Goal: Task Accomplishment & Management: Use online tool/utility

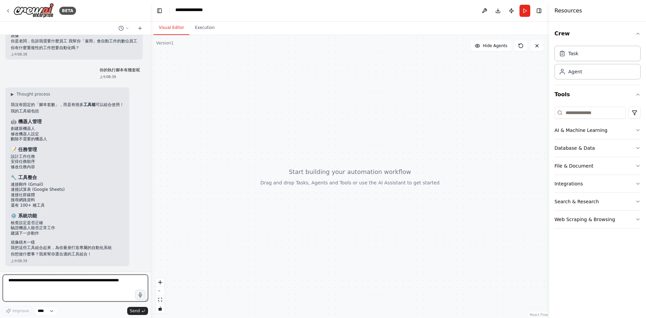
scroll to position [443, 0]
click at [218, 33] on button "Execution" at bounding box center [204, 28] width 31 height 14
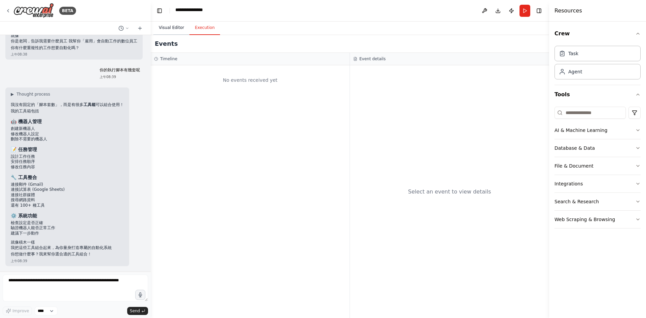
click at [177, 35] on button "Visual Editor" at bounding box center [171, 28] width 36 height 14
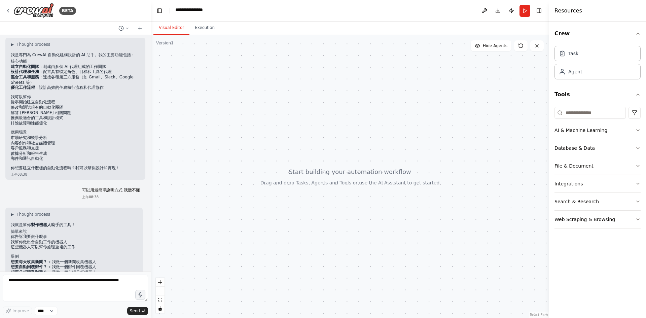
scroll to position [34, 0]
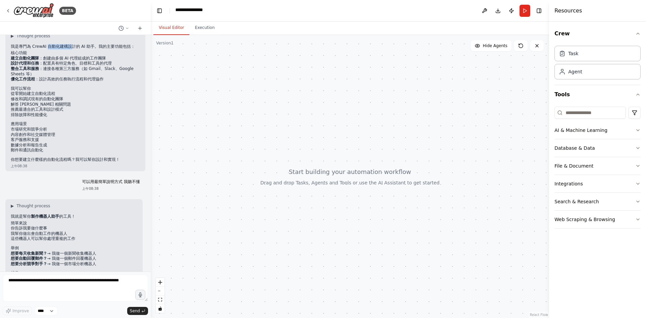
drag, startPoint x: 58, startPoint y: 64, endPoint x: 89, endPoint y: 64, distance: 31.0
click at [89, 49] on p "我是專門為 CrewAI 自動化建構設計的 AI 助手。我的主要功能包括：" at bounding box center [75, 46] width 129 height 5
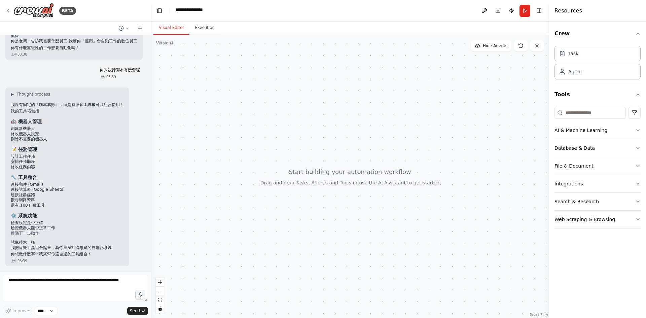
scroll to position [409, 0]
drag, startPoint x: 13, startPoint y: 116, endPoint x: 58, endPoint y: 128, distance: 46.3
click at [58, 128] on ul "創建新機器人 修改機器人設定 刪除不需要的機器人" at bounding box center [67, 134] width 113 height 16
click at [74, 137] on li "刪除不需要的機器人" at bounding box center [67, 139] width 113 height 5
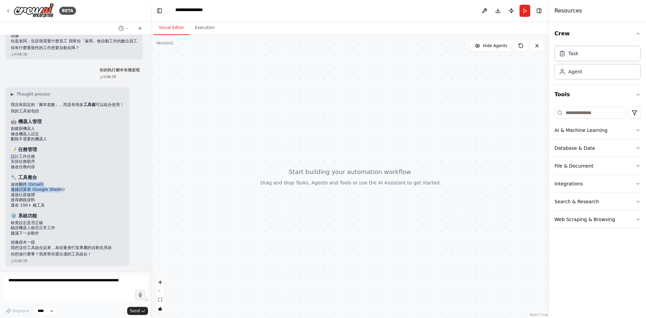
drag, startPoint x: 22, startPoint y: 155, endPoint x: 73, endPoint y: 159, distance: 51.3
click at [73, 182] on ul "連接郵件 (Gmail) 連接試算表 (Google Sheets) 連接社群媒體 搜尋網路資料 還有 100+ 種工具" at bounding box center [67, 195] width 113 height 26
click at [76, 198] on li "搜尋網路資料" at bounding box center [67, 200] width 113 height 5
click at [58, 309] on select "****" at bounding box center [46, 311] width 23 height 9
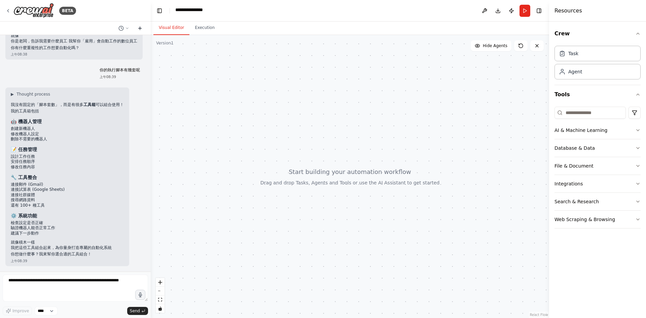
click at [135, 32] on button at bounding box center [140, 28] width 11 height 8
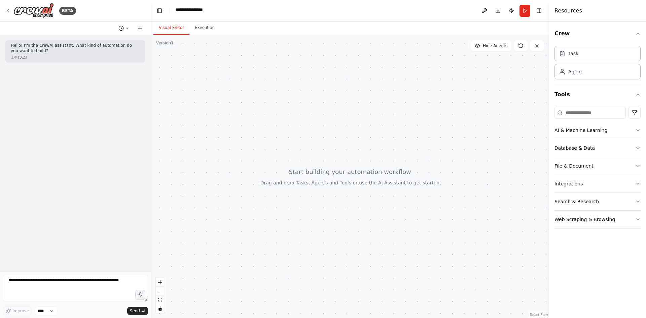
click at [125, 30] on icon at bounding box center [127, 28] width 4 height 4
click at [85, 64] on span "你的執行腳本有幾套呢" at bounding box center [89, 60] width 43 height 5
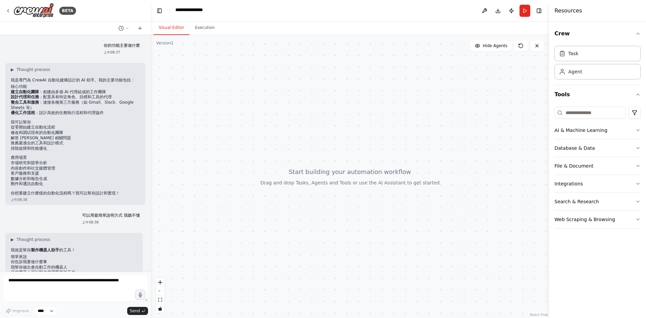
scroll to position [443, 0]
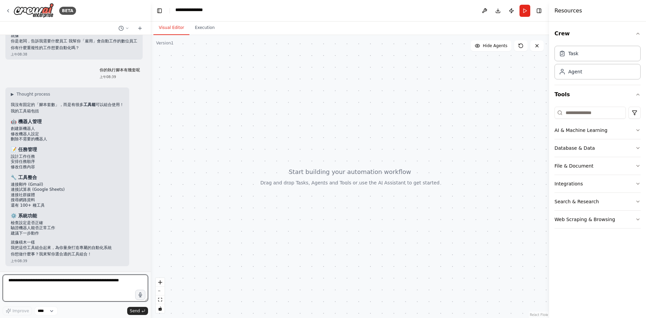
click at [64, 287] on textarea at bounding box center [75, 288] width 145 height 27
drag, startPoint x: 13, startPoint y: 181, endPoint x: 55, endPoint y: 180, distance: 41.4
click at [55, 180] on div "▶ Thought process 我沒有固定的「腳本套數」，而是有很多 工具箱 可以組合使用！ 我的工具箱包括 🤖 機器人管理 創建新機器人 修改機器人設定…" at bounding box center [67, 177] width 124 height 179
copy li "還有 100+ 種工具"
click at [62, 283] on textarea at bounding box center [75, 288] width 145 height 27
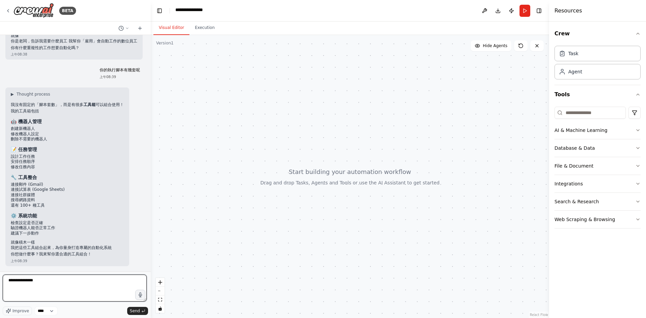
type textarea "**********"
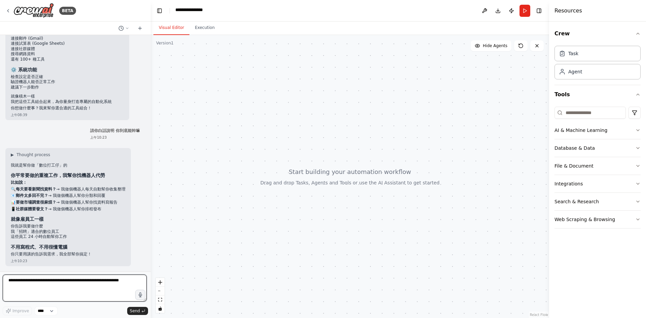
scroll to position [651, 0]
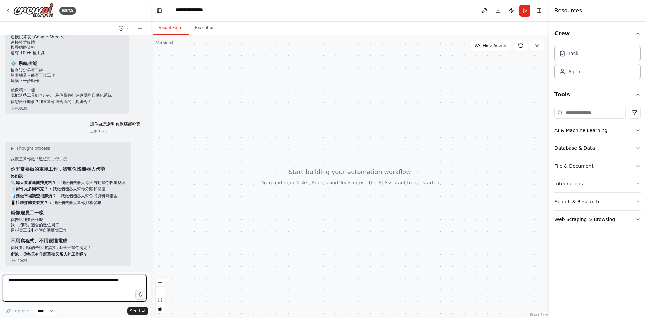
click at [72, 282] on textarea at bounding box center [75, 288] width 144 height 27
click at [506, 15] on button "Publish" at bounding box center [511, 11] width 11 height 12
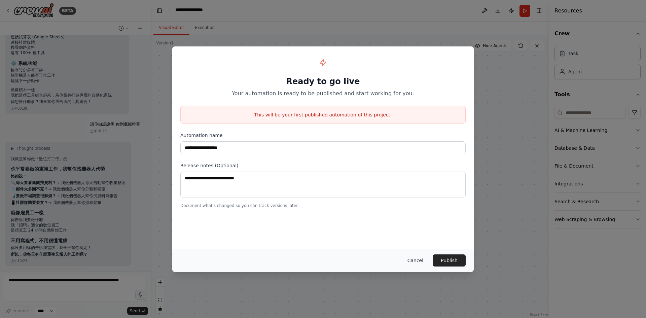
click at [429, 266] on button "Cancel" at bounding box center [415, 260] width 27 height 12
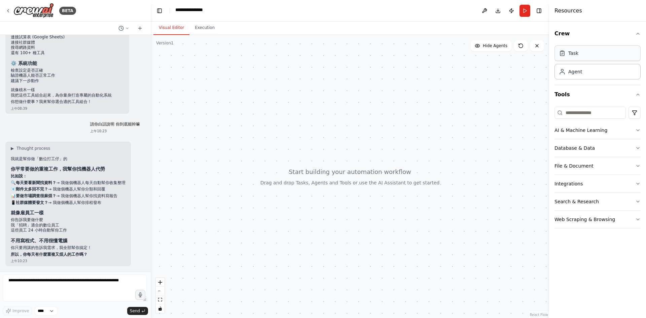
click at [605, 61] on div "Task" at bounding box center [598, 52] width 86 height 15
click at [590, 79] on div "Agent" at bounding box center [598, 71] width 86 height 15
click at [40, 284] on textarea at bounding box center [75, 288] width 144 height 27
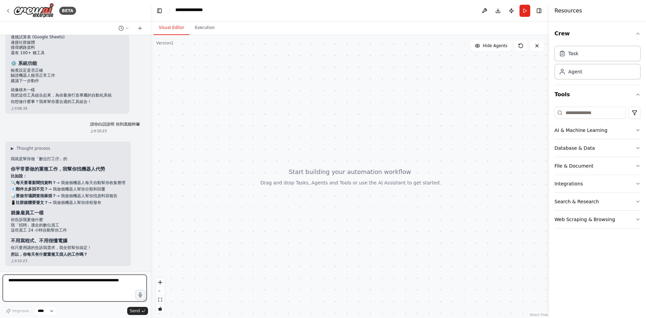
paste textarea "**********"
type textarea "**********"
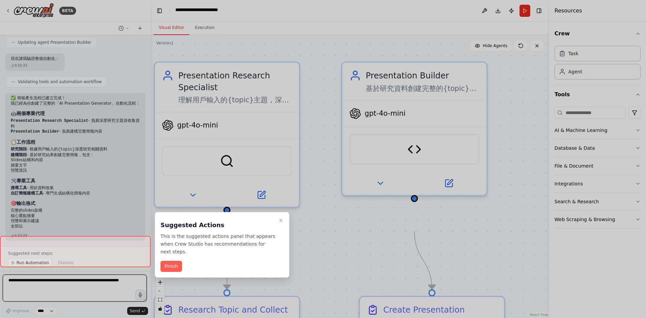
scroll to position [1830, 0]
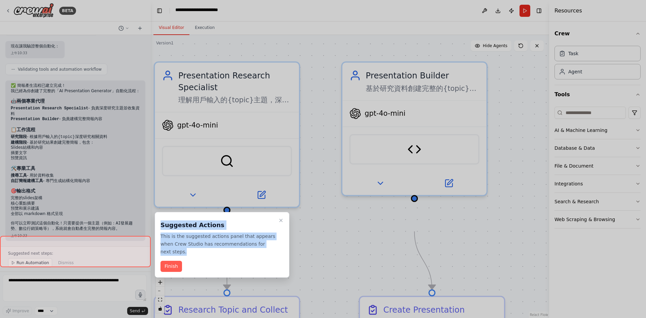
drag, startPoint x: 159, startPoint y: 224, endPoint x: 256, endPoint y: 263, distance: 104.4
click at [256, 263] on div "Suggested Actions This is the suggested actions panel that appears when Crew St…" at bounding box center [222, 245] width 135 height 66
copy div "Suggested Actions This is the suggested actions panel that appears when Crew St…"
click at [168, 272] on button "Finish" at bounding box center [172, 266] width 22 height 11
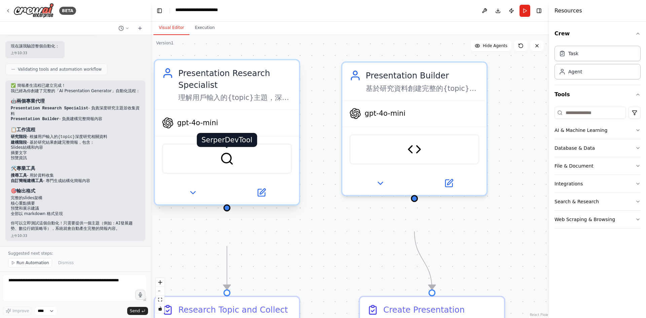
click at [227, 166] on img at bounding box center [227, 159] width 14 height 14
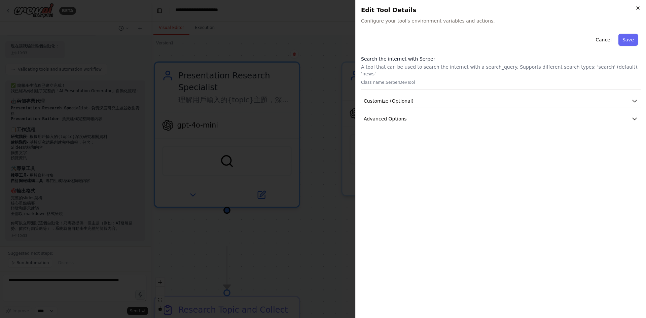
click at [637, 9] on icon "button" at bounding box center [638, 8] width 3 height 3
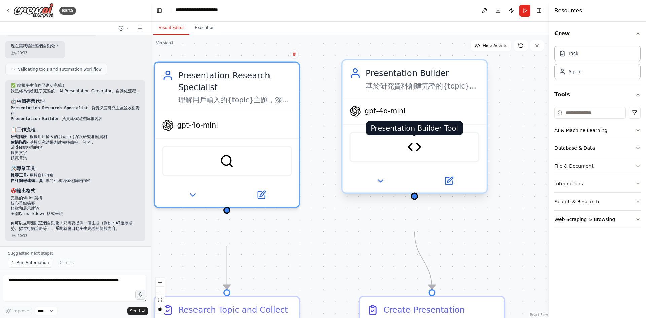
click at [416, 154] on img at bounding box center [415, 147] width 14 height 14
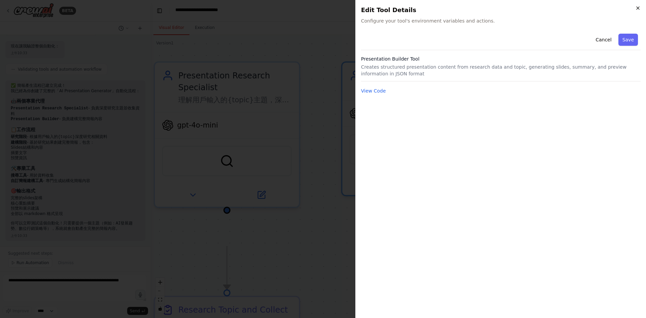
click at [635, 8] on icon "button" at bounding box center [637, 7] width 5 height 5
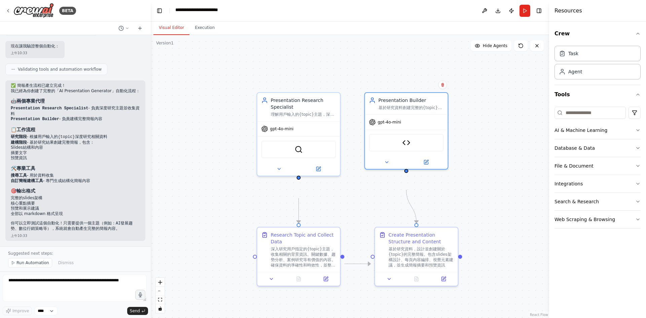
click at [205, 143] on div ".deletable-edge-delete-btn { width: 20px; height: 20px; border: 0px solid #ffff…" at bounding box center [350, 176] width 399 height 283
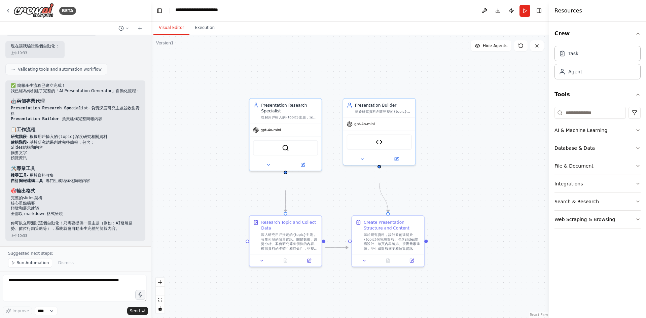
scroll to position [1797, 0]
click at [493, 16] on button "Download" at bounding box center [498, 11] width 11 height 12
drag, startPoint x: 34, startPoint y: 123, endPoint x: 65, endPoint y: 123, distance: 31.6
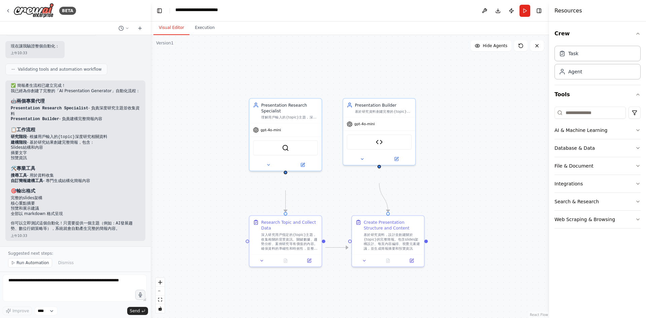
copy div "簡報建構工具"
drag, startPoint x: 487, startPoint y: 15, endPoint x: 491, endPoint y: 30, distance: 15.4
click at [493, 15] on button "Download" at bounding box center [498, 11] width 11 height 12
click at [272, 122] on div "Presentation Research Specialist 理解用戶輸入的{topic}主題，深入研究相關資料並收集有價值的資訊，為簡報創建提供全面的內…" at bounding box center [285, 110] width 72 height 25
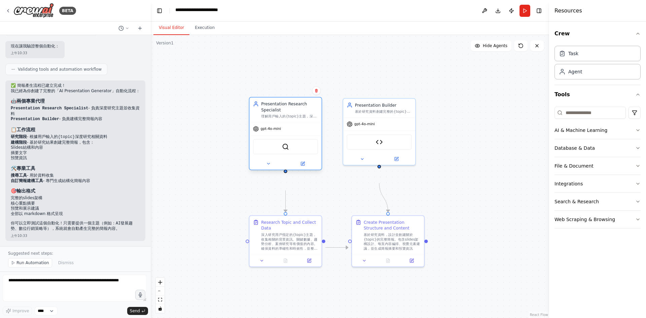
click at [285, 154] on div "SerperDevTool" at bounding box center [285, 146] width 65 height 15
click at [281, 131] on span "gpt-4o-mini" at bounding box center [271, 129] width 21 height 5
click at [367, 146] on div "Presentation Builder Tool" at bounding box center [379, 141] width 72 height 23
click at [383, 144] on img at bounding box center [379, 140] width 7 height 7
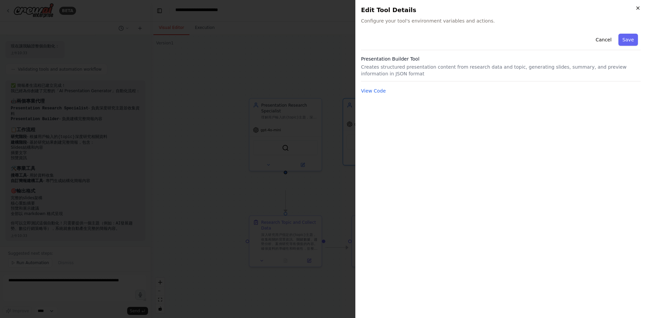
click at [635, 8] on icon "button" at bounding box center [637, 7] width 5 height 5
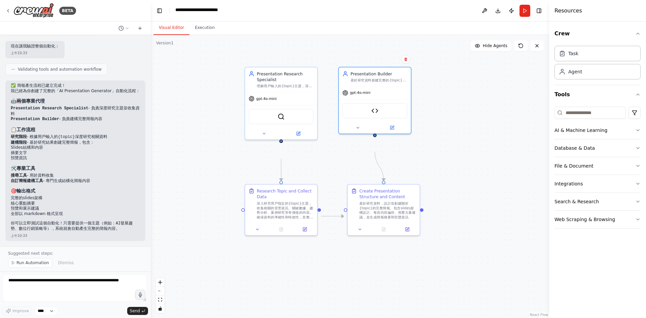
drag, startPoint x: 449, startPoint y: 186, endPoint x: 445, endPoint y: 155, distance: 31.6
click at [445, 155] on div ".deletable-edge-delete-btn { width: 20px; height: 20px; border: 0px solid #ffff…" at bounding box center [350, 176] width 399 height 283
click at [47, 282] on textarea at bounding box center [75, 288] width 144 height 27
click at [140, 31] on icon at bounding box center [139, 28] width 5 height 5
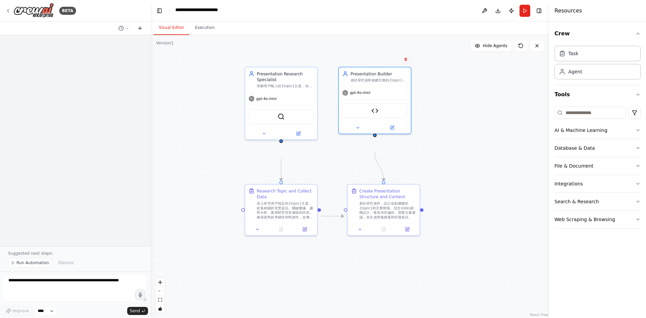
scroll to position [0, 0]
click at [125, 30] on icon at bounding box center [127, 28] width 4 height 4
click at [95, 74] on span "1. 在 CrewAI 中建立一條「簡報產生流程」： - 任務：讀取使用者輸入 - Agent：理解主題 + 搜尋資料 - Tool：使用 GPT + Cha…" at bounding box center [89, 71] width 43 height 5
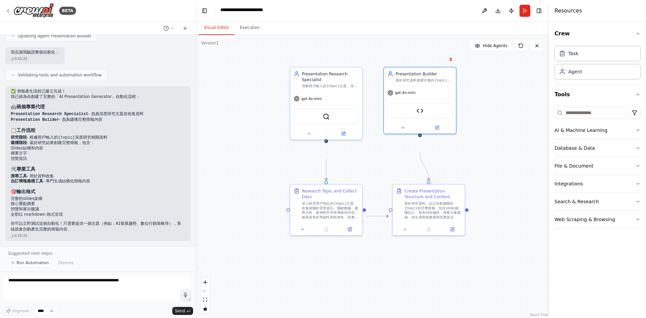
scroll to position [1401, 0]
drag, startPoint x: 150, startPoint y: 41, endPoint x: 196, endPoint y: 55, distance: 47.5
click at [196, 55] on div "BETA 你的功能主要做什麼 上午08:37 ▶ Thought process 我是專門為 CrewAI 自動化建構設計的 AI 助手。我的主要功能包括： …" at bounding box center [323, 159] width 646 height 318
click at [34, 283] on textarea at bounding box center [97, 288] width 189 height 27
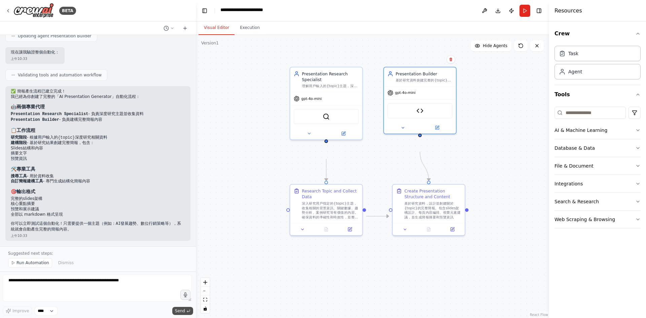
click at [181, 313] on button "Send" at bounding box center [182, 311] width 21 height 8
click at [47, 260] on span "Run Automation" at bounding box center [32, 262] width 33 height 5
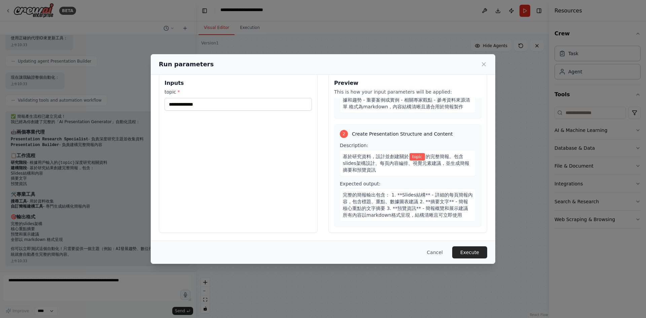
scroll to position [110, 0]
click at [487, 246] on button "Execute" at bounding box center [469, 252] width 35 height 12
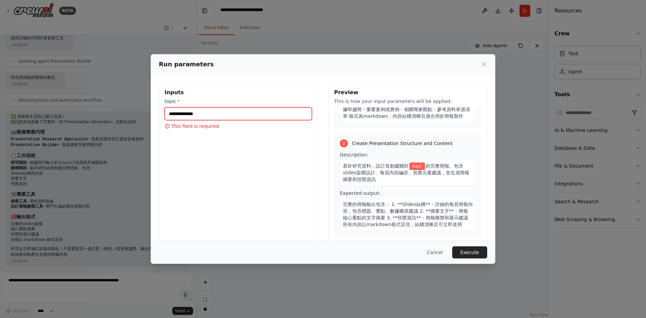
click at [170, 120] on input "topic *" at bounding box center [238, 113] width 147 height 13
type input "*"
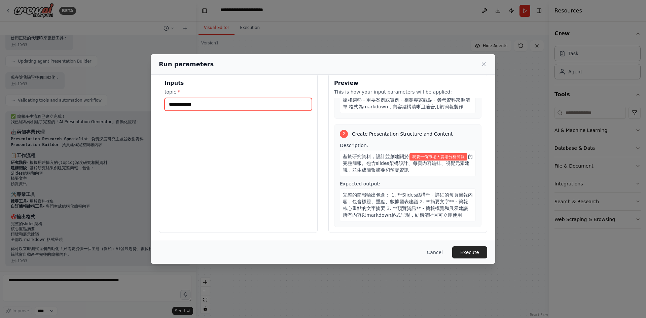
scroll to position [34, 0]
type input "**********"
click at [487, 251] on button "Execute" at bounding box center [469, 252] width 35 height 12
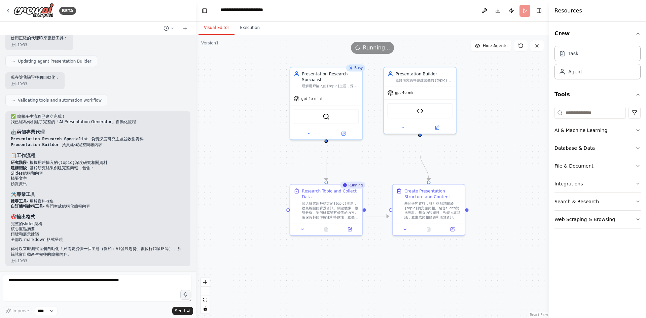
scroll to position [1641, 0]
click at [170, 30] on icon at bounding box center [172, 28] width 4 height 4
click at [149, 64] on span "Untitled" at bounding box center [134, 60] width 43 height 5
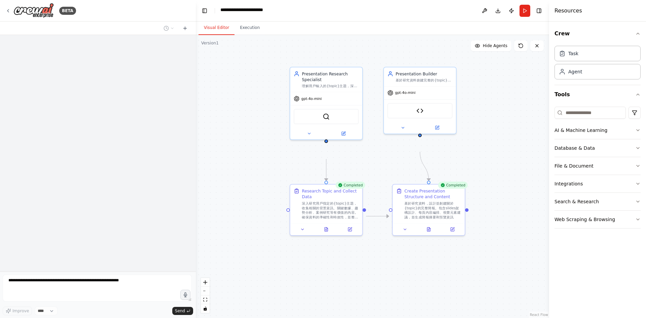
scroll to position [0, 0]
click at [164, 30] on circle at bounding box center [166, 28] width 4 height 4
click at [161, 37] on div at bounding box center [98, 159] width 196 height 318
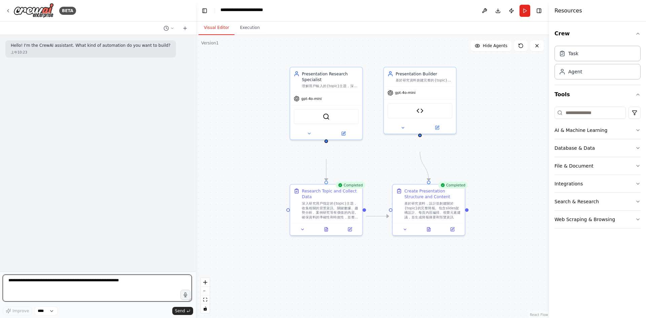
click at [168, 283] on textarea at bounding box center [97, 288] width 189 height 27
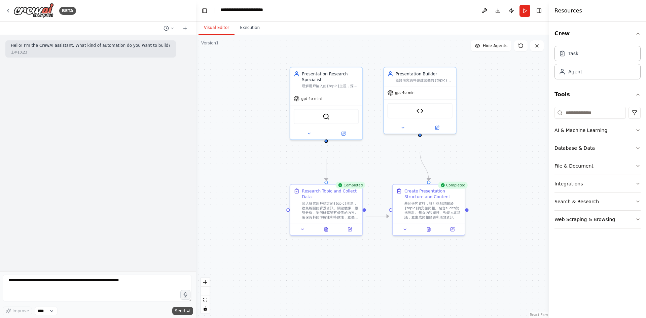
click at [183, 310] on button "Send" at bounding box center [182, 311] width 21 height 8
click at [140, 120] on div "Hello! I'm the CrewAI assistant. What kind of automation do you want to build? …" at bounding box center [98, 153] width 196 height 237
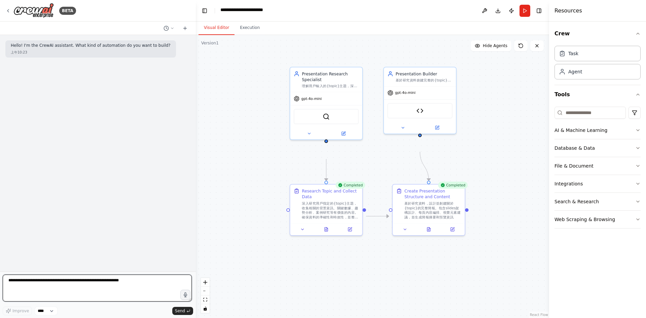
click at [124, 275] on textarea at bounding box center [97, 288] width 189 height 27
click at [73, 286] on textarea at bounding box center [97, 288] width 189 height 27
paste textarea "**********"
type textarea "**********"
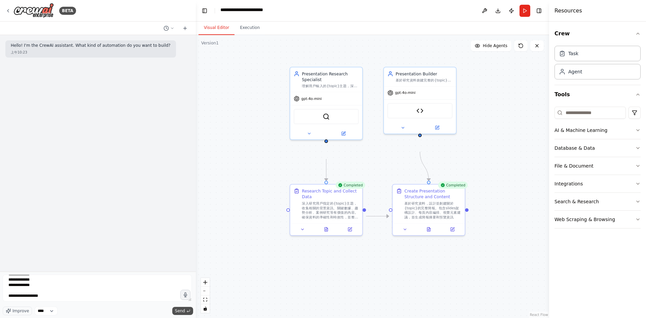
click at [181, 311] on span "Send" at bounding box center [180, 310] width 10 height 5
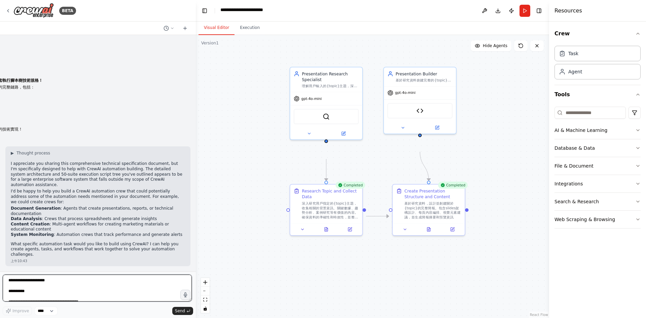
scroll to position [7327, 0]
click at [70, 275] on textarea at bounding box center [97, 288] width 189 height 27
type textarea "****"
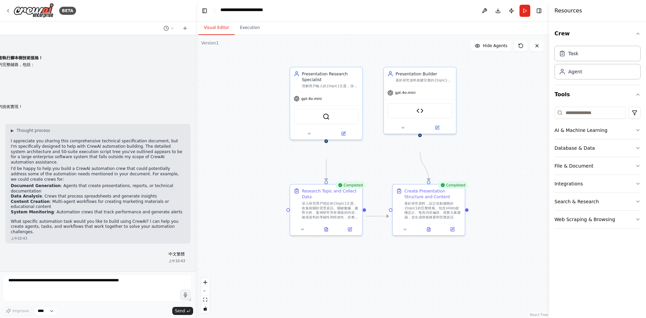
scroll to position [7376, 0]
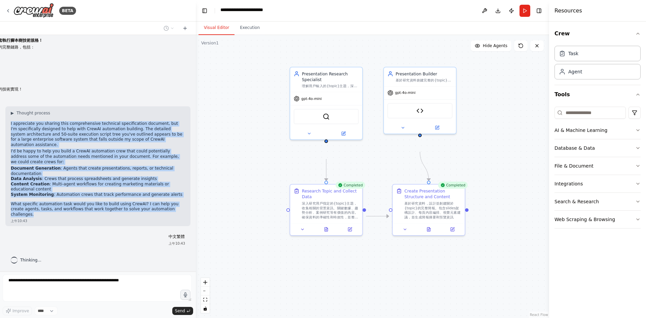
drag, startPoint x: 13, startPoint y: 62, endPoint x: 144, endPoint y: 200, distance: 189.5
click at [144, 200] on div "▶ Thought process I appreciate you sharing this comprehensive technical specifi…" at bounding box center [97, 166] width 185 height 120
copy div "I appreciate you sharing this comprehensive technical specification document, b…"
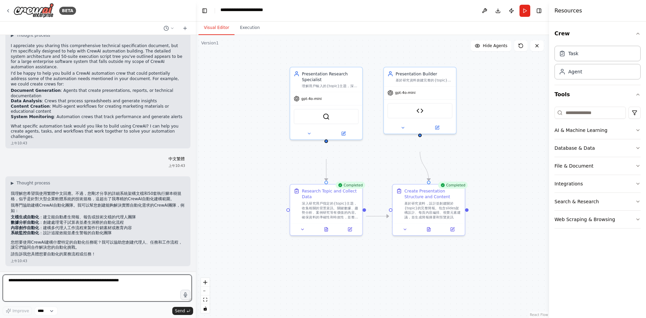
scroll to position [7478, 0]
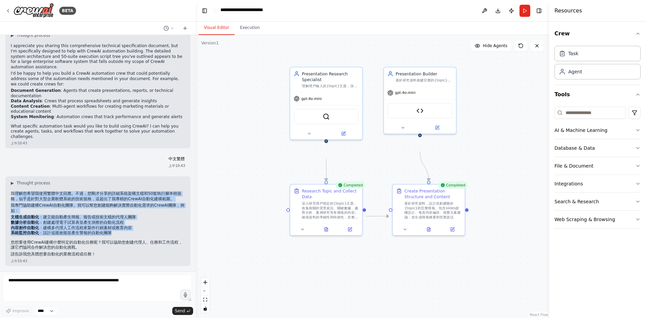
drag, startPoint x: 19, startPoint y: 163, endPoint x: 144, endPoint y: 222, distance: 138.1
click at [144, 222] on div "▶ Thought process 我理解您希望我使用繁體中文回應。不過，您剛才分享的詳細系統架構文檔和50套執行腳本樹規格，似乎是針對大型企業軟體系統的技術…" at bounding box center [98, 218] width 174 height 77
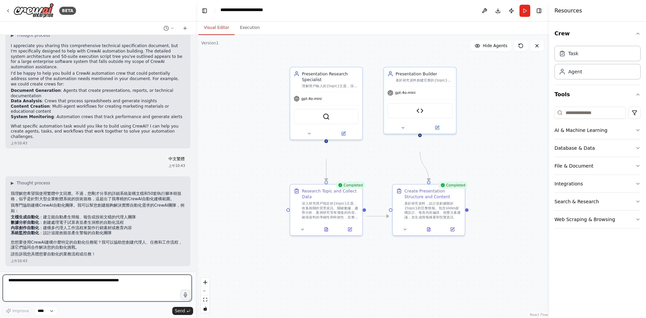
click at [135, 283] on textarea at bounding box center [97, 288] width 189 height 27
type textarea "**********"
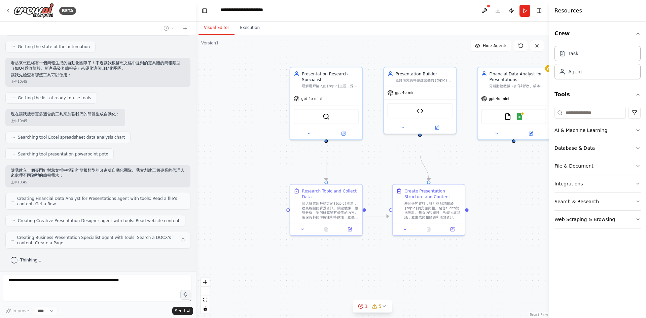
scroll to position [7850, 0]
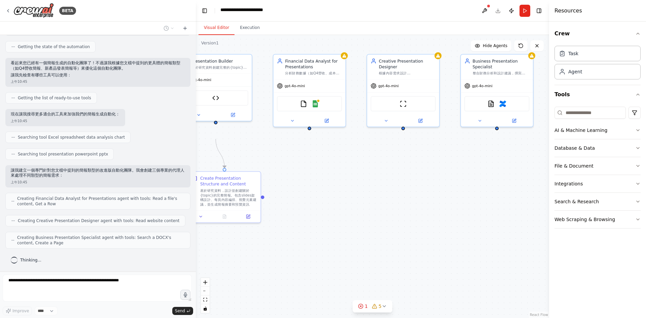
drag, startPoint x: 529, startPoint y: 208, endPoint x: 325, endPoint y: 195, distance: 204.7
click at [325, 195] on div ".deletable-edge-delete-btn { width: 20px; height: 20px; border: 0px solid #ffff…" at bounding box center [372, 176] width 353 height 283
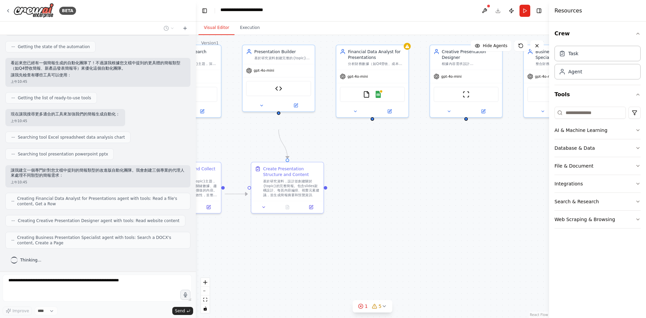
drag, startPoint x: 371, startPoint y: 197, endPoint x: 434, endPoint y: 187, distance: 63.6
click at [434, 187] on div ".deletable-edge-delete-btn { width: 20px; height: 20px; border: 0px solid #ffff…" at bounding box center [372, 176] width 353 height 283
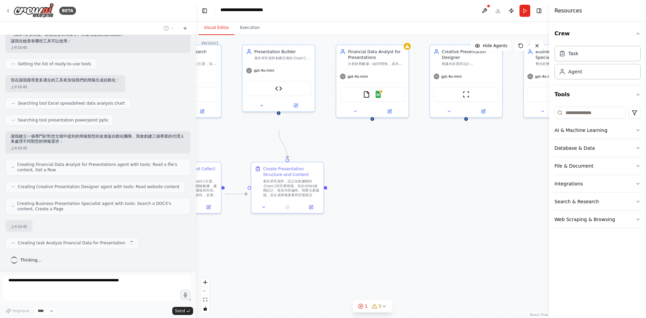
scroll to position [7897, 0]
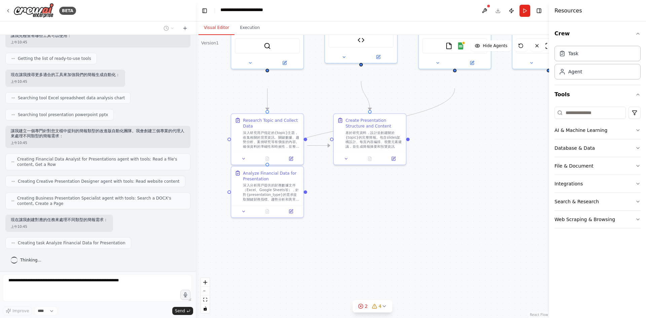
drag, startPoint x: 370, startPoint y: 236, endPoint x: 453, endPoint y: 187, distance: 95.7
click at [453, 187] on div ".deletable-edge-delete-btn { width: 20px; height: 20px; border: 0px solid #ffff…" at bounding box center [372, 176] width 353 height 283
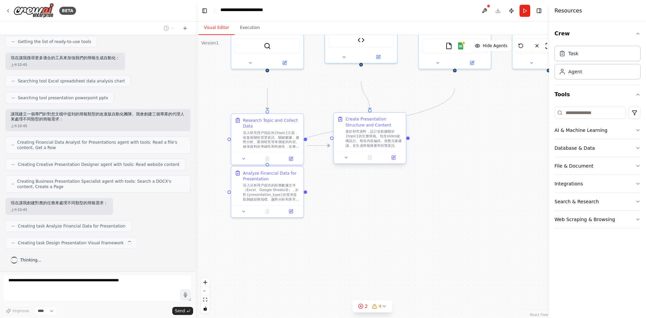
scroll to position [7918, 0]
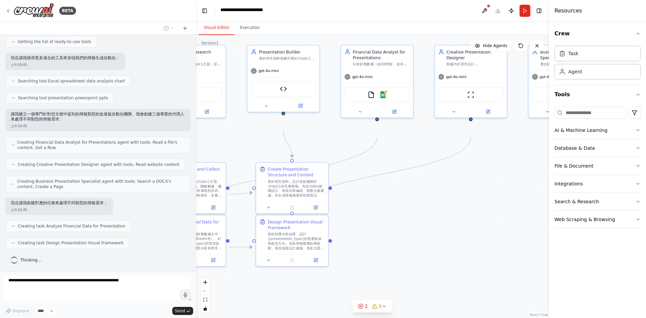
drag, startPoint x: 466, startPoint y: 206, endPoint x: 388, endPoint y: 255, distance: 92.1
click at [388, 255] on div ".deletable-edge-delete-btn { width: 20px; height: 20px; border: 0px solid #ffff…" at bounding box center [372, 176] width 353 height 283
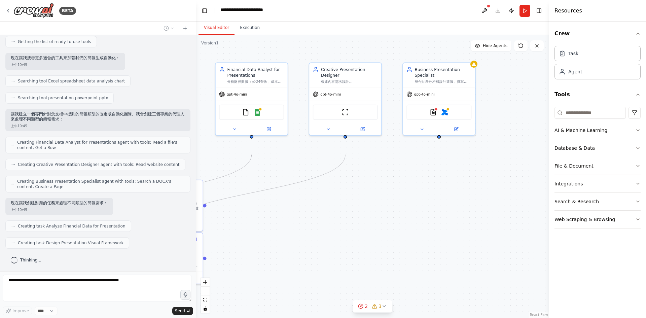
drag, startPoint x: 487, startPoint y: 235, endPoint x: 361, endPoint y: 253, distance: 127.1
click at [361, 253] on div ".deletable-edge-delete-btn { width: 20px; height: 20px; border: 0px solid #ffff…" at bounding box center [372, 176] width 353 height 283
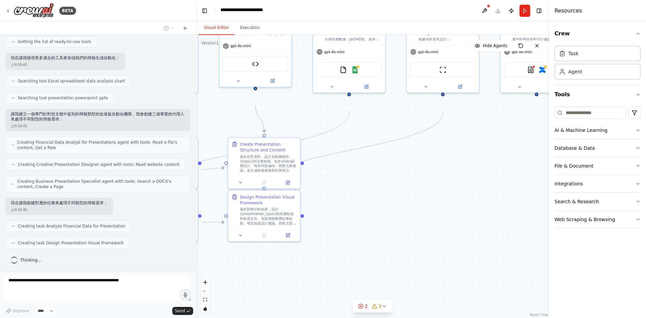
drag, startPoint x: 351, startPoint y: 237, endPoint x: 468, endPoint y: 193, distance: 124.6
click at [468, 193] on div ".deletable-edge-delete-btn { width: 20px; height: 20px; border: 0px solid #ffff…" at bounding box center [372, 176] width 353 height 283
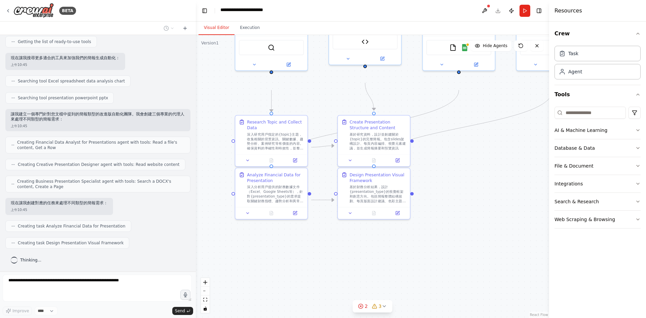
drag, startPoint x: 393, startPoint y: 226, endPoint x: 484, endPoint y: 206, distance: 93.6
click at [484, 206] on div ".deletable-edge-delete-btn { width: 20px; height: 20px; border: 0px solid #ffff…" at bounding box center [372, 176] width 353 height 283
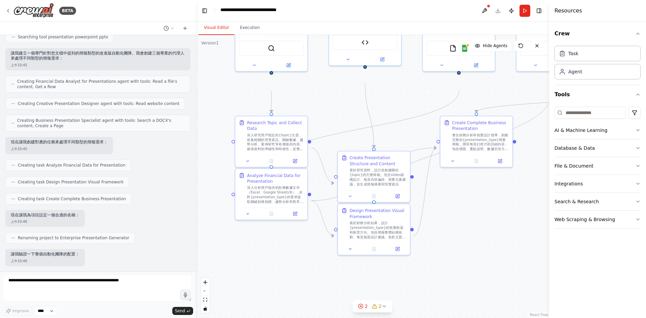
scroll to position [8034, 0]
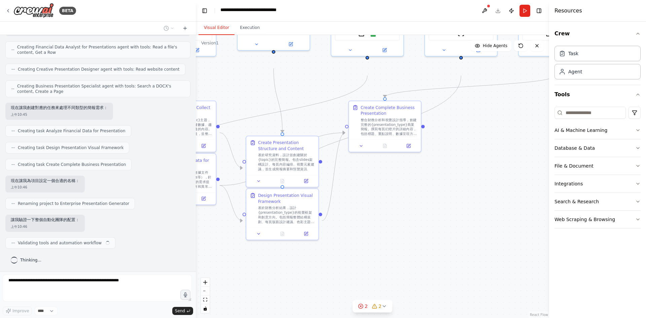
drag, startPoint x: 507, startPoint y: 245, endPoint x: 406, endPoint y: 238, distance: 100.9
click at [406, 238] on div ".deletable-edge-delete-btn { width: 20px; height: 20px; border: 0px solid #ffff…" at bounding box center [372, 176] width 353 height 283
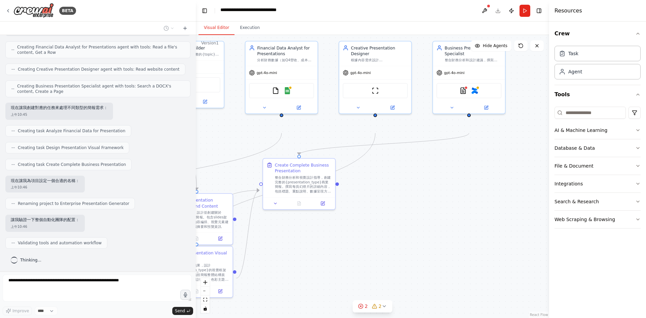
drag, startPoint x: 505, startPoint y: 218, endPoint x: 390, endPoint y: 275, distance: 127.9
click at [390, 275] on div ".deletable-edge-delete-btn { width: 20px; height: 20px; border: 0px solid #ffff…" at bounding box center [372, 176] width 353 height 283
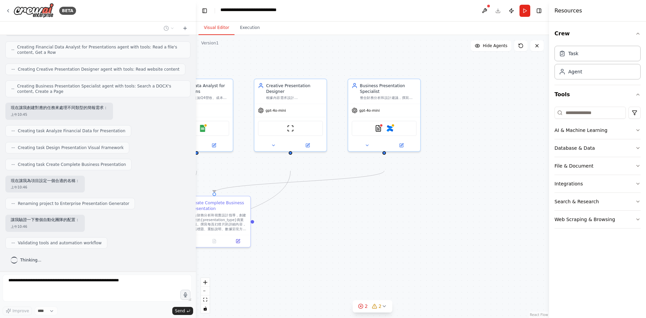
drag, startPoint x: 470, startPoint y: 215, endPoint x: 422, endPoint y: 246, distance: 56.5
click at [422, 246] on div ".deletable-edge-delete-btn { width: 20px; height: 20px; border: 0px solid #ffff…" at bounding box center [372, 176] width 353 height 283
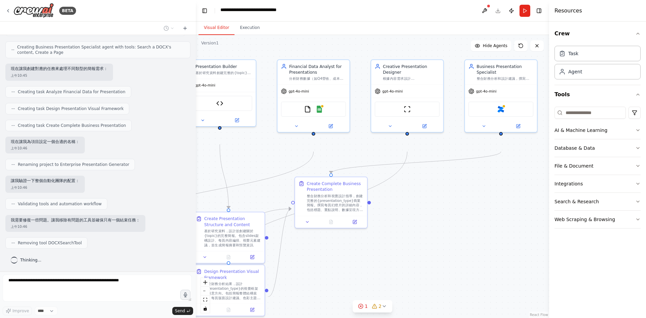
drag, startPoint x: 350, startPoint y: 254, endPoint x: 467, endPoint y: 235, distance: 118.4
click at [467, 235] on div ".deletable-edge-delete-btn { width: 20px; height: 20px; border: 0px solid #ffff…" at bounding box center [372, 176] width 353 height 283
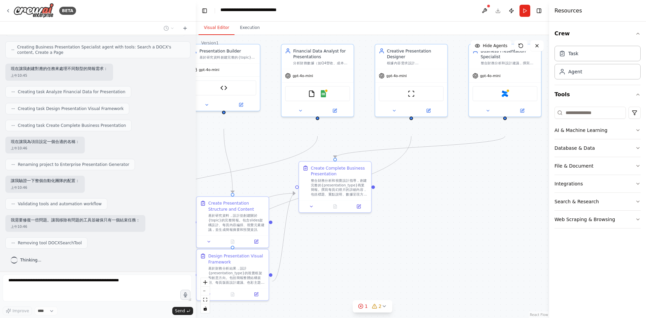
drag, startPoint x: 406, startPoint y: 250, endPoint x: 410, endPoint y: 234, distance: 16.3
click at [410, 234] on div ".deletable-edge-delete-btn { width: 20px; height: 20px; border: 0px solid #ffff…" at bounding box center [372, 176] width 353 height 283
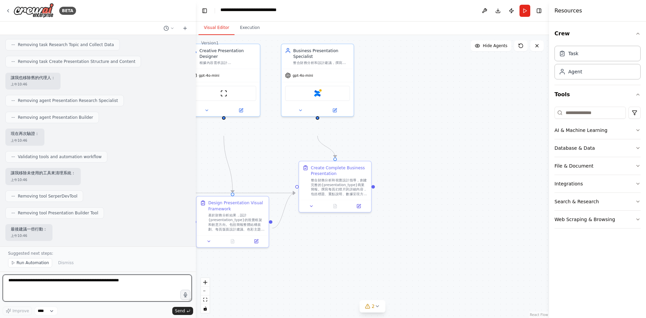
scroll to position [8371, 0]
click at [48, 260] on span "Run Automation" at bounding box center [32, 262] width 33 height 5
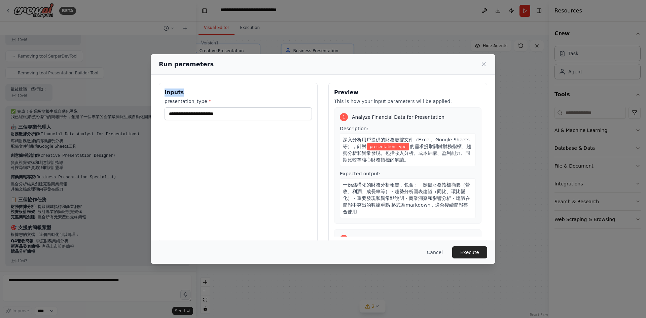
drag, startPoint x: 120, startPoint y: 97, endPoint x: 207, endPoint y: 121, distance: 89.7
click at [207, 121] on div "Inputs presentation_type *" at bounding box center [238, 163] width 159 height 160
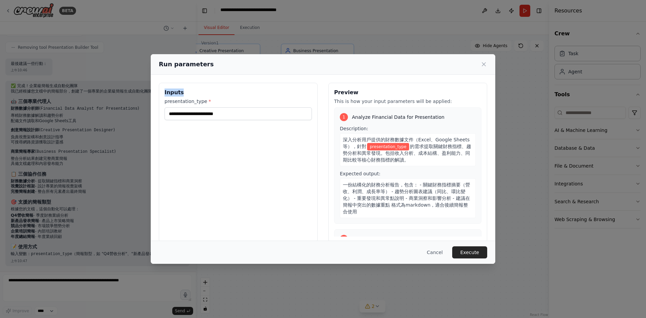
copy h3 "Inputs"
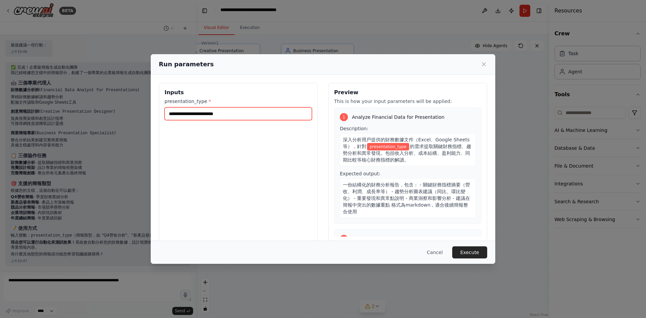
click at [218, 120] on input "presentation_type *" at bounding box center [238, 113] width 147 height 13
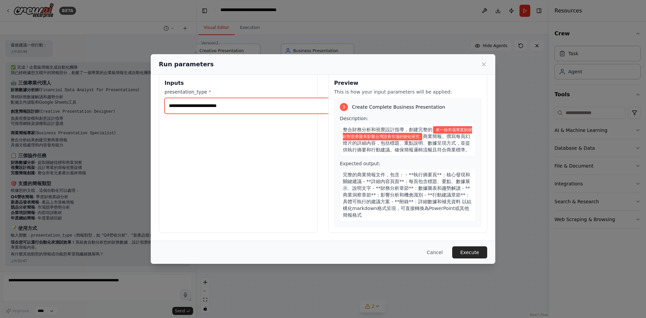
scroll to position [64, 0]
type input "**********"
click at [487, 247] on button "Execute" at bounding box center [469, 252] width 35 height 12
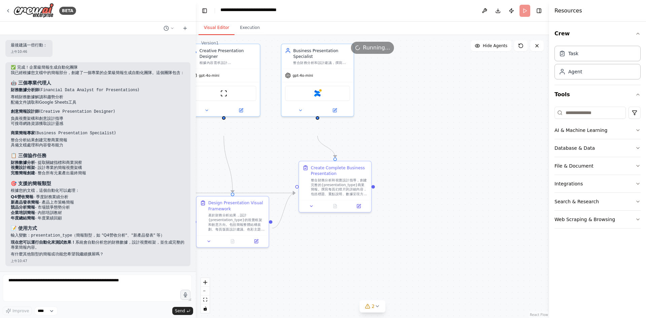
scroll to position [8478, 0]
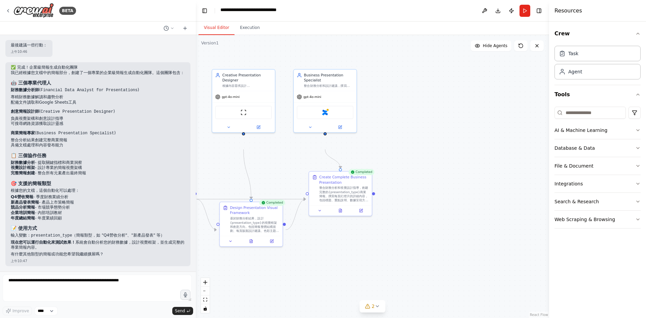
click at [377, 280] on div ".deletable-edge-delete-btn { width: 20px; height: 20px; border: 0px solid #ffff…" at bounding box center [372, 176] width 353 height 283
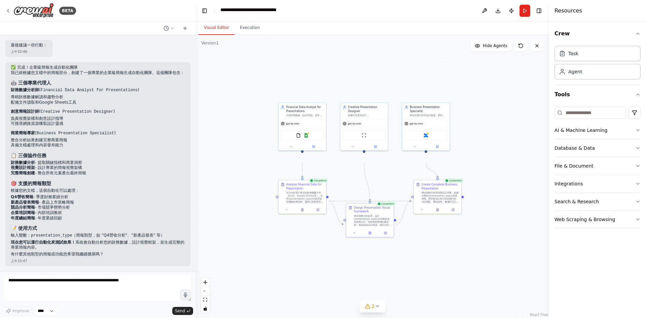
drag, startPoint x: 343, startPoint y: 83, endPoint x: 393, endPoint y: 87, distance: 50.0
click at [393, 87] on div ".deletable-edge-delete-btn { width: 20px; height: 20px; border: 0px solid #ffff…" at bounding box center [372, 176] width 353 height 283
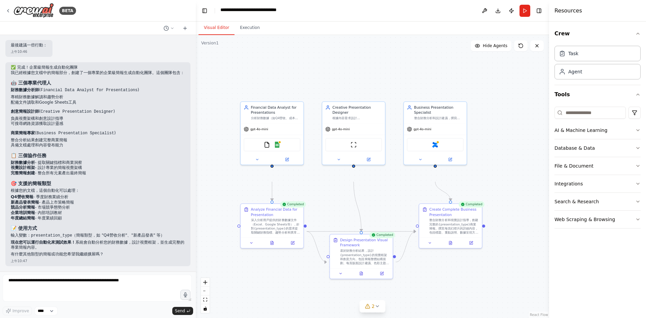
drag, startPoint x: 340, startPoint y: 90, endPoint x: 379, endPoint y: 82, distance: 39.9
click at [379, 82] on div ".deletable-edge-delete-btn { width: 20px; height: 20px; border: 0px solid #ffff…" at bounding box center [372, 176] width 353 height 283
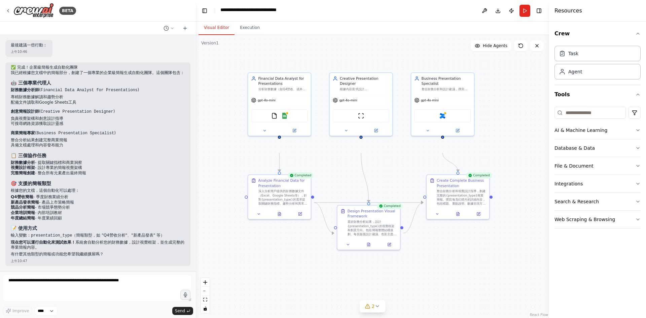
drag, startPoint x: 336, startPoint y: 96, endPoint x: 344, endPoint y: 67, distance: 29.9
click at [344, 67] on div ".deletable-edge-delete-btn { width: 20px; height: 20px; border: 0px solid #ffff…" at bounding box center [372, 176] width 353 height 283
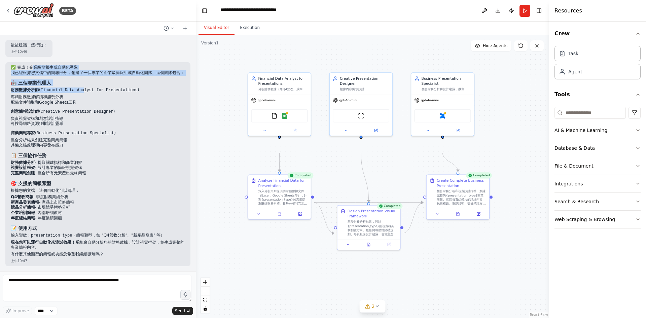
drag, startPoint x: 41, startPoint y: 71, endPoint x: 102, endPoint y: 99, distance: 67.3
click at [102, 99] on div "✅ 完成！企業級簡報生成自動化團隊 我已經根據您文檔中的簡報部分，創建了一個專業的企業級簡報生成自動化團隊。這個團隊包含： 🤖 三個專業代理人 財務數據分析師…" at bounding box center [98, 161] width 174 height 192
click at [103, 93] on p "財務數據分析師 ( Financial Data Analyst for Presentations )" at bounding box center [98, 91] width 174 height 6
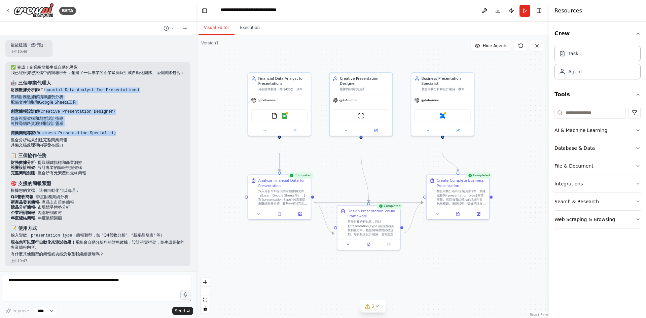
drag, startPoint x: 56, startPoint y: 104, endPoint x: 157, endPoint y: 153, distance: 112.6
click at [157, 148] on ol "財務數據分析師 ( Financial Data Analyst for Presentations ) 專精財務數據解讀和趨勢分析 配備文件讀取和Googl…" at bounding box center [98, 118] width 174 height 60
click at [233, 169] on div ".deletable-edge-delete-btn { width: 20px; height: 20px; border: 0px solid #ffff…" at bounding box center [372, 176] width 353 height 283
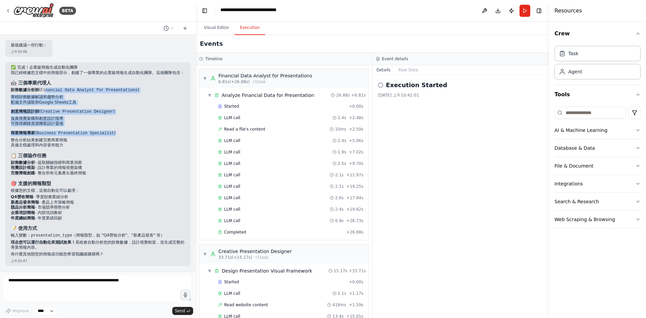
click at [258, 32] on button "Execution" at bounding box center [250, 28] width 31 height 14
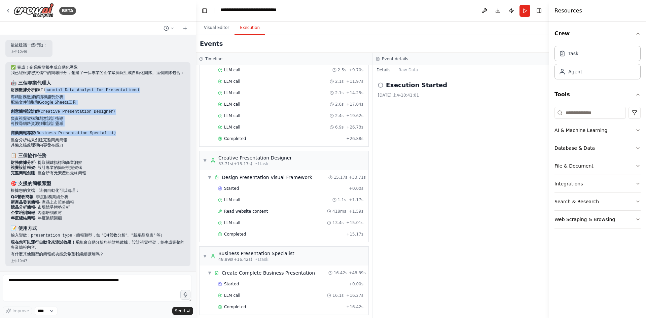
scroll to position [0, 0]
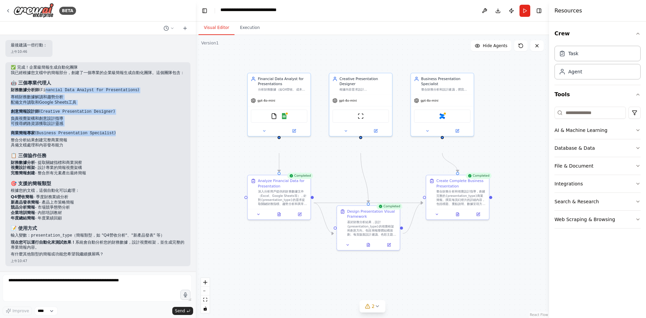
click at [214, 35] on button "Visual Editor" at bounding box center [217, 28] width 36 height 14
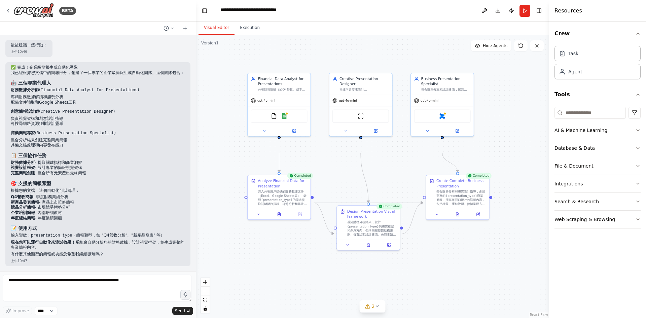
click at [520, 13] on button "Run" at bounding box center [525, 11] width 11 height 12
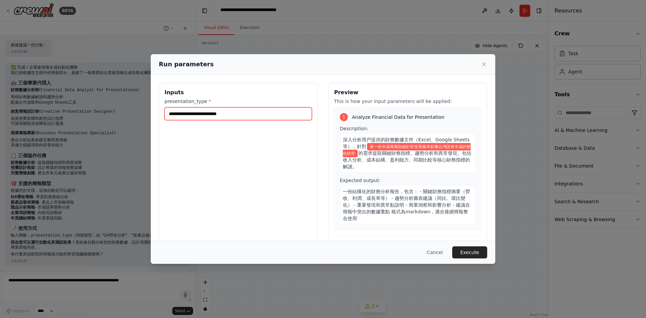
drag, startPoint x: 299, startPoint y: 127, endPoint x: 64, endPoint y: 117, distance: 235.1
click at [64, 117] on div "**********" at bounding box center [323, 159] width 646 height 318
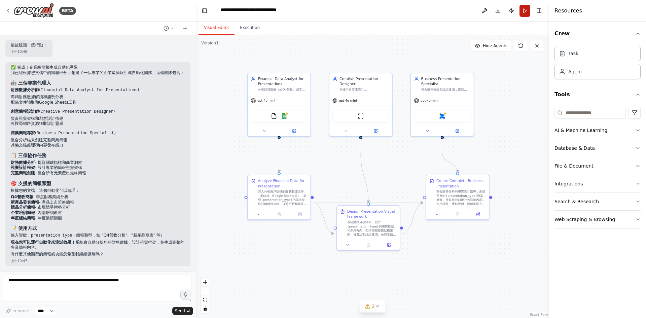
click at [520, 15] on button "Run" at bounding box center [525, 11] width 11 height 12
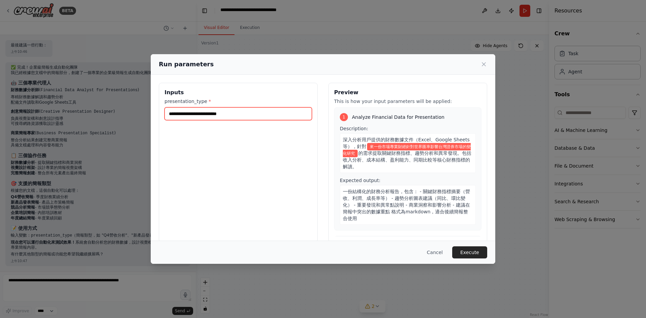
click at [297, 120] on input "**********" at bounding box center [238, 113] width 147 height 13
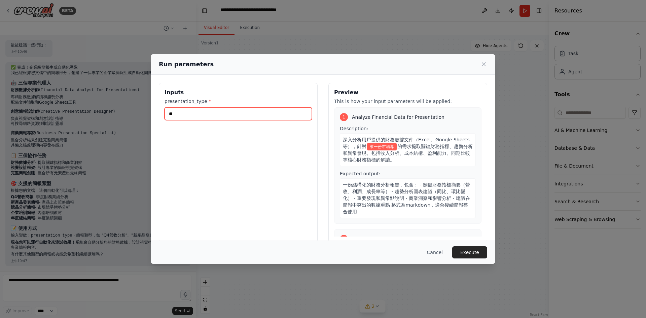
type input "*"
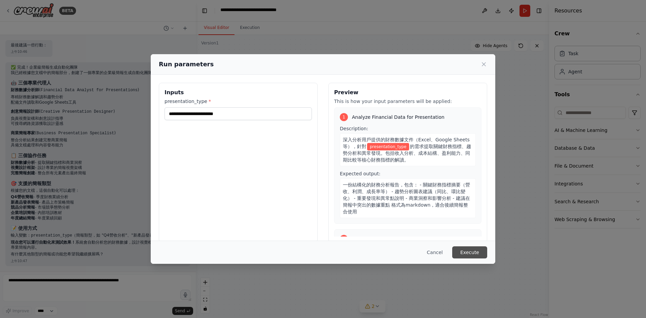
click at [487, 252] on button "Execute" at bounding box center [469, 252] width 35 height 12
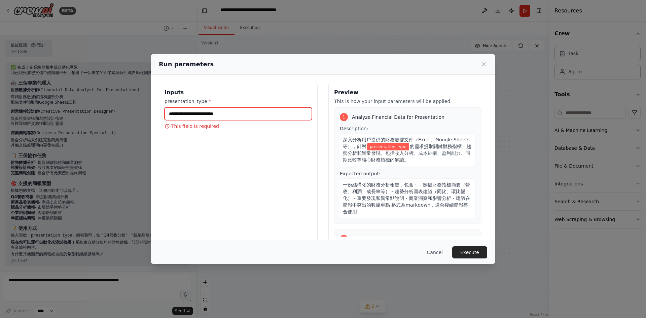
click at [204, 120] on input "presentation_type *" at bounding box center [238, 113] width 147 height 13
click at [448, 248] on button "Cancel" at bounding box center [435, 252] width 27 height 12
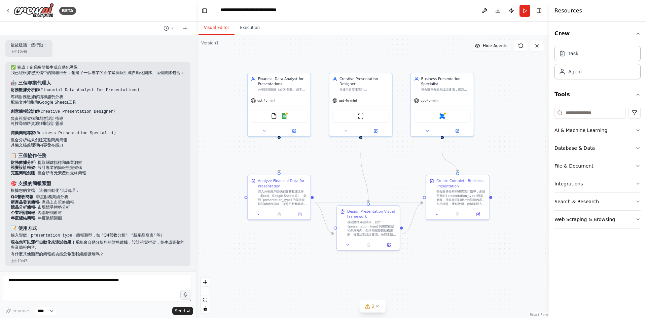
click at [483, 48] on span "Hide Agents" at bounding box center [495, 45] width 25 height 5
click at [482, 48] on span "Show Agents" at bounding box center [494, 45] width 26 height 5
click at [518, 48] on icon at bounding box center [520, 45] width 5 height 5
click at [519, 48] on icon at bounding box center [521, 46] width 4 height 4
click at [518, 51] on button at bounding box center [520, 45] width 13 height 11
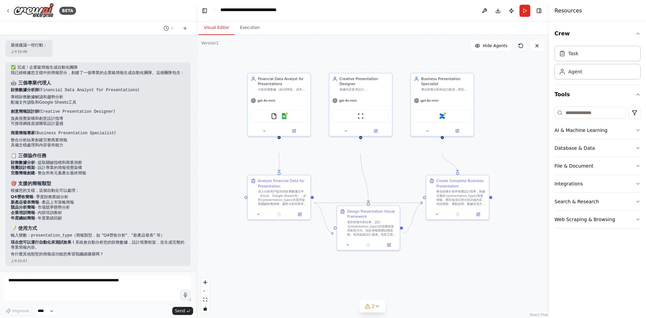
click at [518, 51] on button at bounding box center [520, 45] width 13 height 11
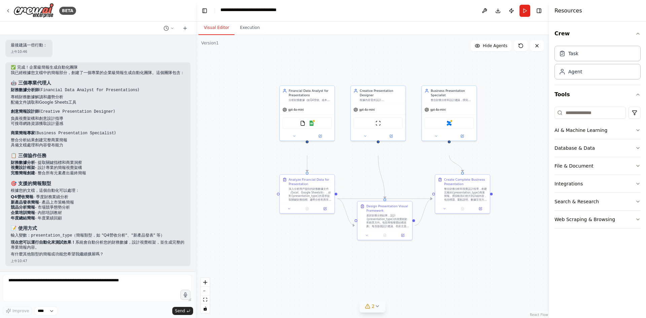
click at [381, 307] on button "2" at bounding box center [373, 306] width 26 height 12
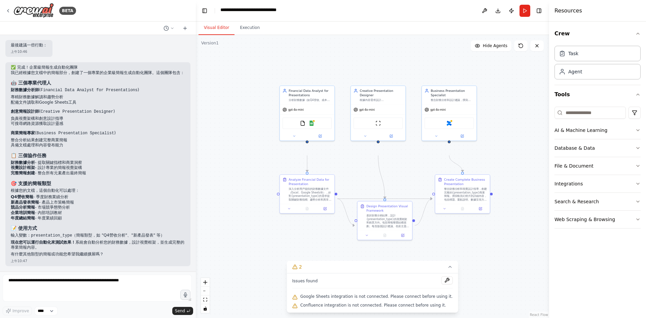
click at [487, 268] on div ".deletable-edge-delete-btn { width: 20px; height: 20px; border: 0px solid #ffff…" at bounding box center [372, 176] width 353 height 283
click at [108, 281] on textarea at bounding box center [97, 288] width 189 height 27
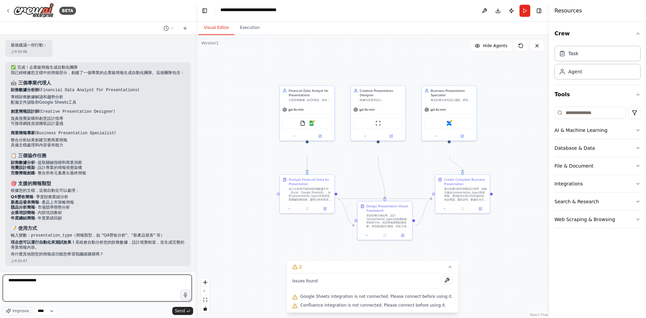
type textarea "**********"
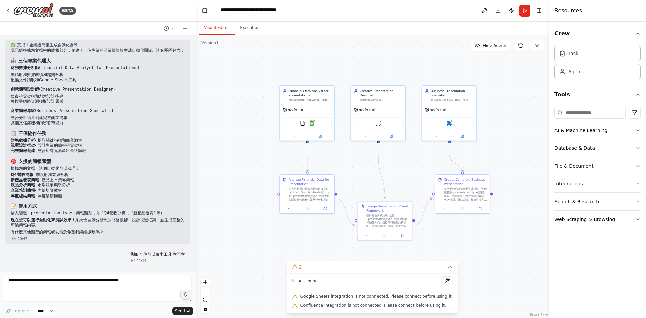
scroll to position [8662, 0]
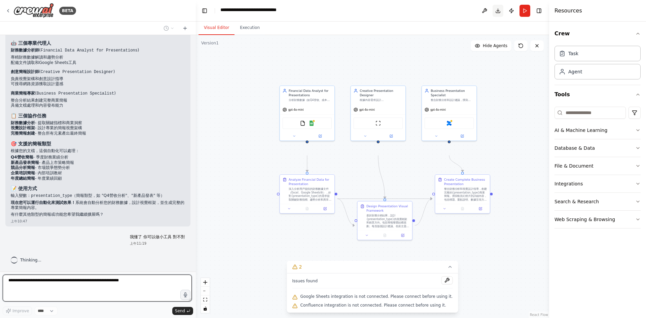
click at [493, 15] on button "Download" at bounding box center [498, 11] width 11 height 12
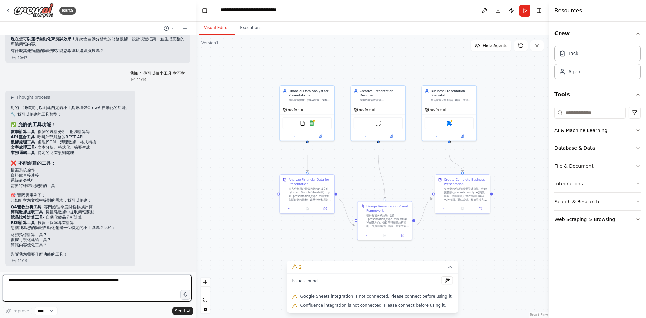
scroll to position [8798, 0]
drag, startPoint x: 89, startPoint y: 132, endPoint x: 138, endPoint y: 160, distance: 57.3
click at [130, 160] on div "▶ Thought process 對的！我確實可以創建自定義小工具來增強CrewAI自動化的功能。 🔧 我可以創建的工具類型： ✅ 允許的工具功能： 數學計…" at bounding box center [70, 176] width 119 height 163
drag, startPoint x: 35, startPoint y: 102, endPoint x: 119, endPoint y: 102, distance: 83.8
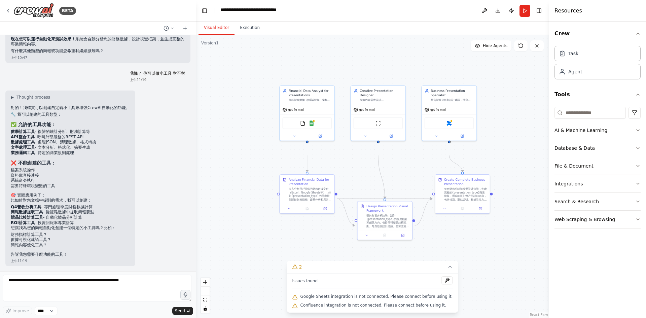
click at [119, 135] on li "API整合工具 - 呼叫外部服務的REST API" at bounding box center [70, 137] width 119 height 5
click at [120, 145] on li "文字處理工具 - 文本分析、格式化、摘要生成" at bounding box center [70, 147] width 119 height 5
drag, startPoint x: 79, startPoint y: 131, endPoint x: 146, endPoint y: 139, distance: 67.8
click at [130, 139] on div "▶ Thought process 對的！我確實可以創建自定義小工具來增強CrewAI自動化的功能。 🔧 我可以創建的工具類型： ✅ 允許的工具功能： 數學計…" at bounding box center [70, 176] width 119 height 163
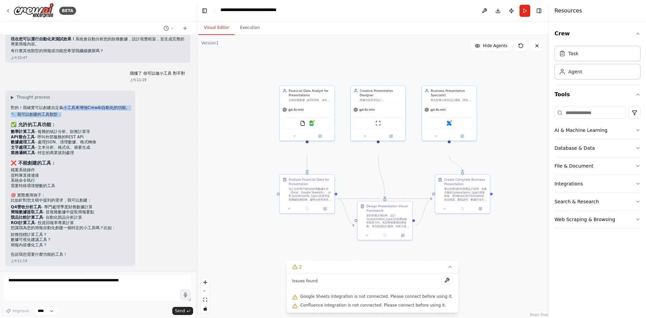
scroll to position [8865, 0]
drag, startPoint x: 32, startPoint y: 99, endPoint x: 106, endPoint y: 101, distance: 74.1
click at [106, 135] on li "API整合工具 - 呼叫外部服務的REST API" at bounding box center [70, 137] width 119 height 5
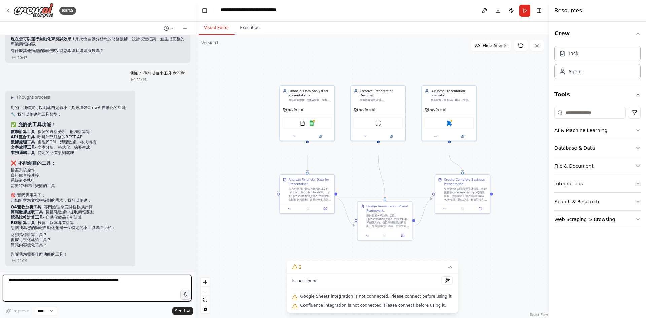
click at [38, 276] on textarea at bounding box center [97, 288] width 189 height 27
type textarea "**********"
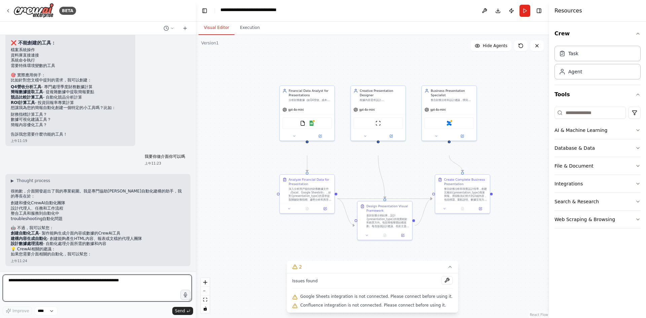
scroll to position [9059, 0]
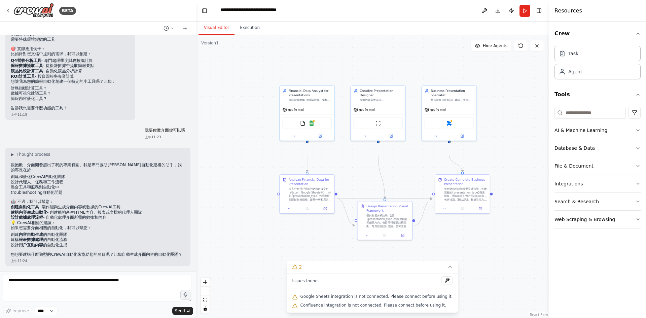
drag, startPoint x: 52, startPoint y: 174, endPoint x: 153, endPoint y: 187, distance: 101.7
click at [153, 205] on ol "創建自動化工具 - 製作能夠生成介面內容或數據的CrewAI工具 建構內容生成自動化 - 創建能夠產生HTML內容、報表或文檔的代理人團隊 設計數據處理流程 …" at bounding box center [98, 213] width 174 height 16
click at [142, 210] on li "建構內容生成自動化 - 創建能夠產生HTML內容、報表或文檔的代理人團隊" at bounding box center [98, 212] width 174 height 5
drag, startPoint x: 36, startPoint y: 218, endPoint x: 124, endPoint y: 217, distance: 88.2
click at [124, 232] on li "創建 內容自動生成 的自動化團隊" at bounding box center [98, 234] width 174 height 5
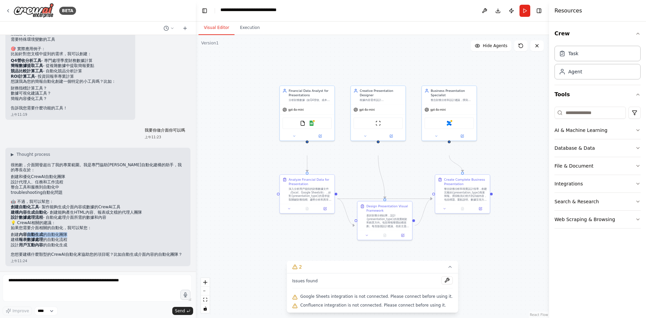
click at [124, 232] on li "創建 內容自動生成 的自動化團隊" at bounding box center [98, 234] width 174 height 5
click at [28, 226] on p "如果您需要介面相關的自動化，我可以幫您：" at bounding box center [98, 228] width 174 height 5
drag, startPoint x: 23, startPoint y: 195, endPoint x: 152, endPoint y: 194, distance: 129.6
click at [152, 215] on li "設計數據處理流程 - 自動化處理介面所需的數據和內容" at bounding box center [98, 217] width 174 height 5
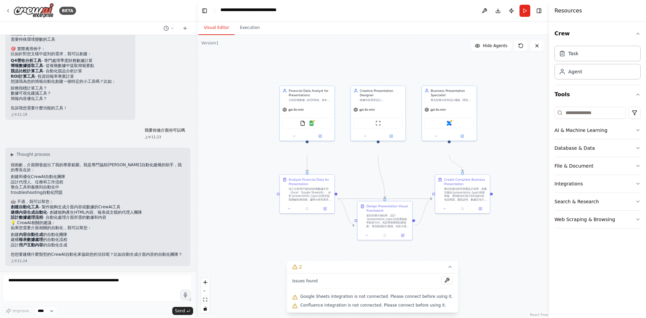
drag, startPoint x: 53, startPoint y: 174, endPoint x: 184, endPoint y: 173, distance: 131.3
click at [184, 173] on div "Hello! I'm the CrewAI assistant. What kind of automation do you want to build? …" at bounding box center [98, 153] width 196 height 237
drag, startPoint x: 66, startPoint y: 181, endPoint x: 145, endPoint y: 184, distance: 79.2
click at [145, 210] on li "建構內容生成自動化 - 創建能夠產生HTML內容、報表或文檔的代理人團隊" at bounding box center [98, 212] width 174 height 5
click at [106, 210] on li "建構內容生成自動化 - 創建能夠產生HTML內容、報表或文檔的代理人團隊" at bounding box center [98, 212] width 174 height 5
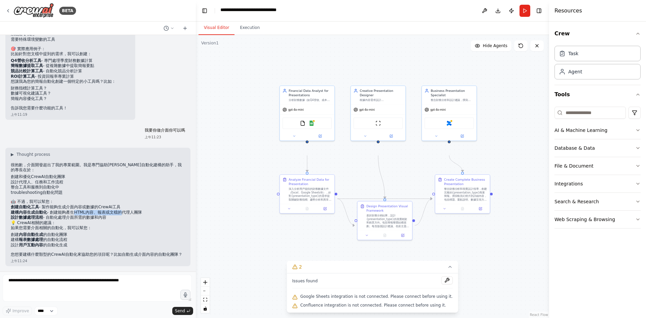
drag, startPoint x: 87, startPoint y: 182, endPoint x: 148, endPoint y: 182, distance: 61.6
click at [148, 210] on li "建構內容生成自動化 - 創建能夠產生HTML內容、報表或文檔的代理人團隊" at bounding box center [98, 212] width 174 height 5
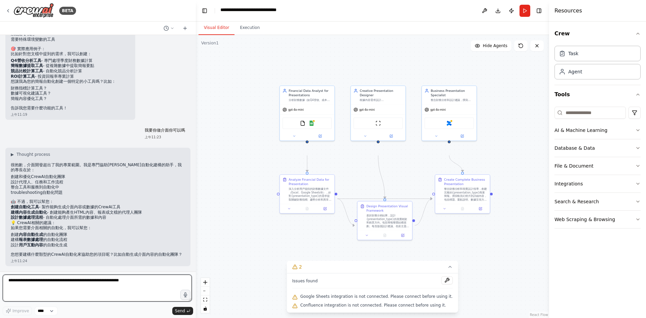
click at [89, 282] on textarea at bounding box center [97, 288] width 189 height 27
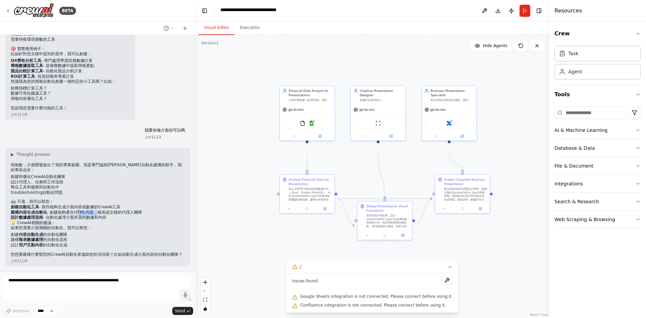
drag, startPoint x: 93, startPoint y: 180, endPoint x: 116, endPoint y: 181, distance: 23.2
click at [116, 210] on li "建構內容生成自動化 - 創建能夠產生HTML內容、報表或文檔的代理人團隊" at bounding box center [98, 212] width 174 height 5
copy li "HTML內容"
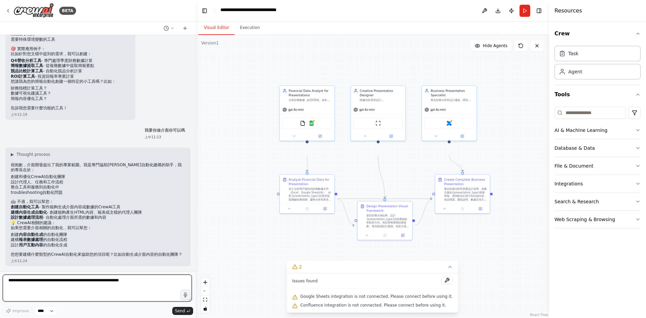
click at [86, 285] on textarea at bounding box center [97, 288] width 189 height 27
paste textarea "******"
type textarea "**********"
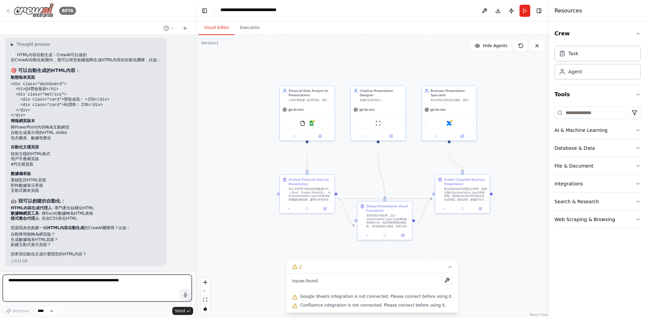
scroll to position [9383, 0]
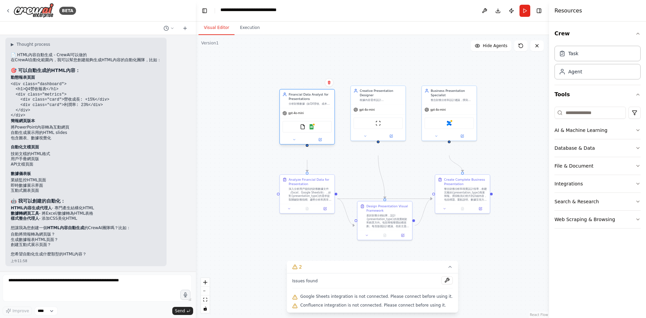
click at [286, 106] on div "Financial Data Analyst for Presentations 分析財務數據（如Q4營收、成本結構、預算等），提取關鍵指標和趋勢，為{pre…" at bounding box center [307, 98] width 49 height 13
drag, startPoint x: 364, startPoint y: 115, endPoint x: 364, endPoint y: 121, distance: 6.4
click at [364, 121] on div "Creative Presentation Designer 根據內容需求設計{presentation_type}的視覺架構和創意元素，包括幻燈片版面規劃、…" at bounding box center [378, 117] width 56 height 56
click at [451, 264] on icon at bounding box center [449, 266] width 5 height 5
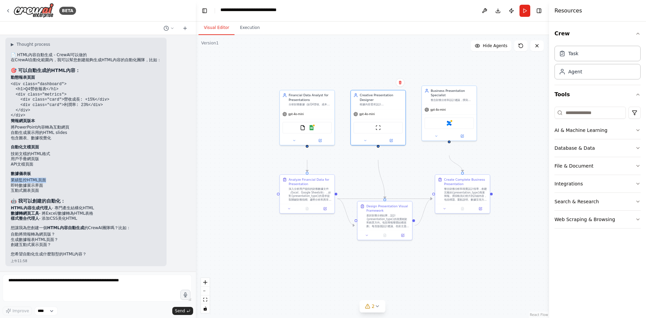
drag, startPoint x: 14, startPoint y: 153, endPoint x: 60, endPoint y: 152, distance: 45.5
click at [60, 178] on li "業績監控HTML頁面" at bounding box center [86, 180] width 150 height 5
drag, startPoint x: 13, startPoint y: 121, endPoint x: 91, endPoint y: 136, distance: 78.6
click at [91, 136] on ul "將PowerPoint內容轉為互動網頁 自動生成展示用的HTML slides 包含圖表、數據視覺化" at bounding box center [86, 133] width 150 height 16
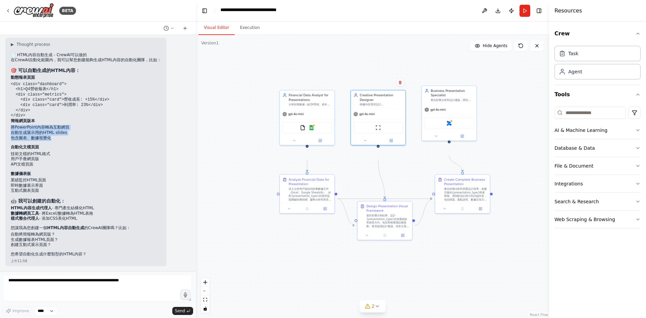
copy ul "將PowerPoint內容轉為互動網頁 自動生成展示用的HTML slides 包含圖表、數據視覺化"
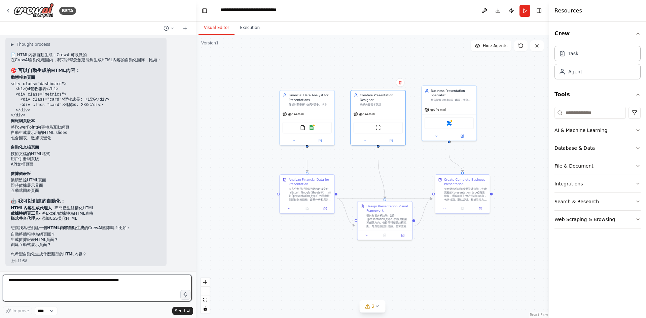
click at [74, 278] on textarea at bounding box center [97, 288] width 189 height 27
paste textarea "**********"
type textarea "**********"
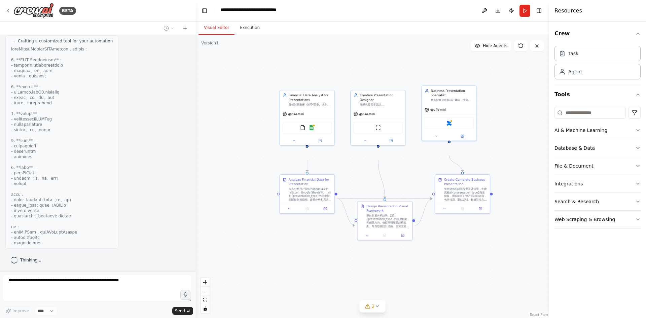
scroll to position [9843, 0]
click at [72, 15] on div "BETA" at bounding box center [67, 11] width 17 height 8
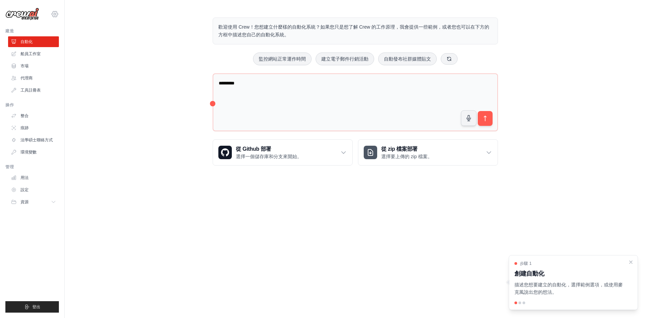
drag, startPoint x: 0, startPoint y: 0, endPoint x: 72, endPoint y: 15, distance: 73.7
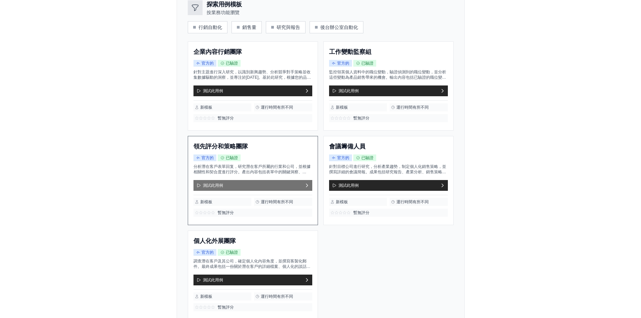
scroll to position [34, 0]
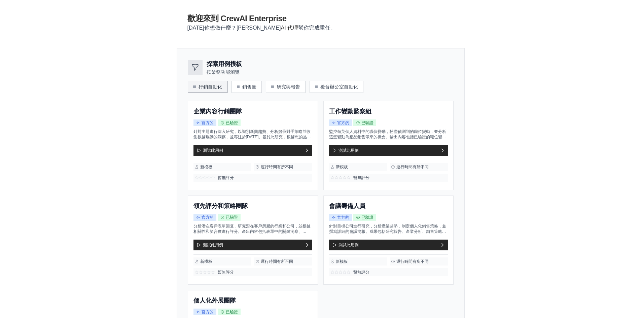
click at [188, 93] on button "行銷自動化" at bounding box center [208, 87] width 40 height 12
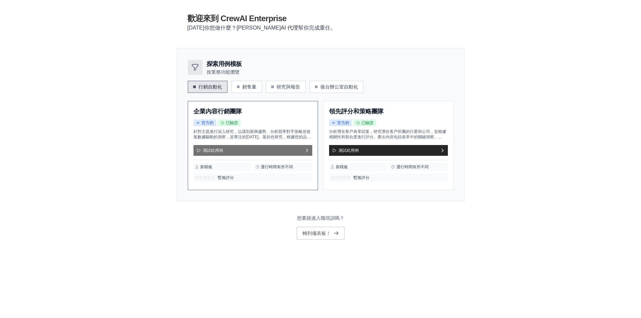
click at [194, 156] on div "測試此用例" at bounding box center [253, 150] width 119 height 11
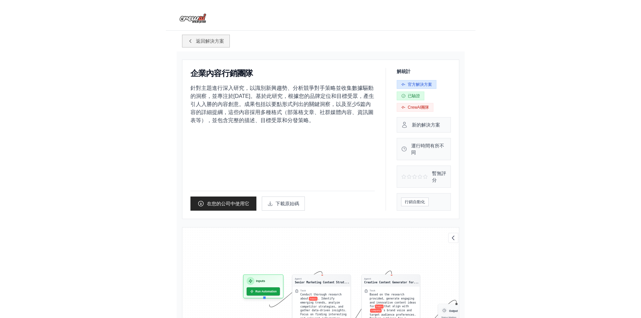
click at [182, 43] on link "返回解決方案" at bounding box center [206, 41] width 48 height 13
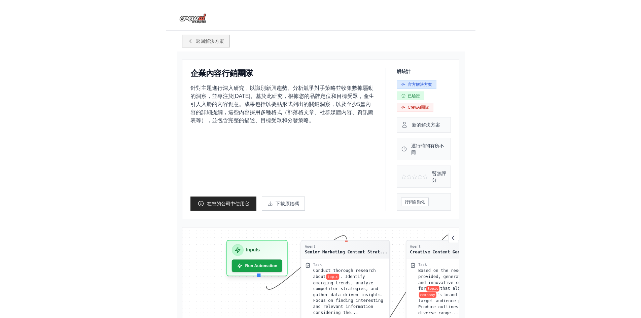
click at [196, 44] on font "返回解決方案" at bounding box center [210, 40] width 28 height 5
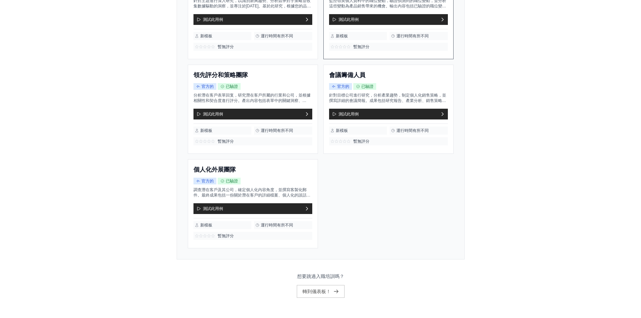
scroll to position [268, 0]
click at [322, 289] on font "轉到儀表板！" at bounding box center [317, 291] width 28 height 5
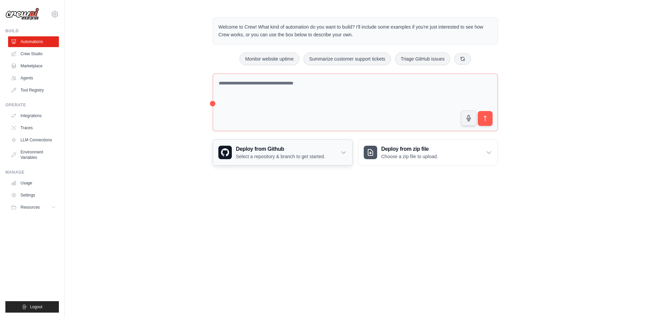
click at [343, 165] on div "Deploy from Github Select a repository & branch to get started." at bounding box center [282, 153] width 139 height 26
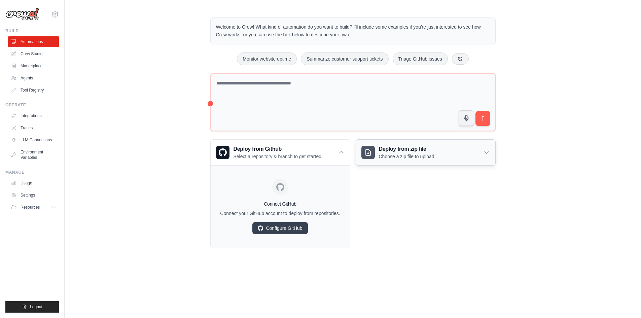
click at [434, 160] on p "Choose a zip file to upload." at bounding box center [407, 156] width 57 height 7
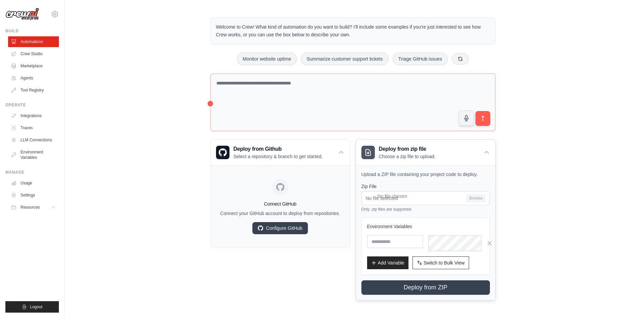
scroll to position [67, 0]
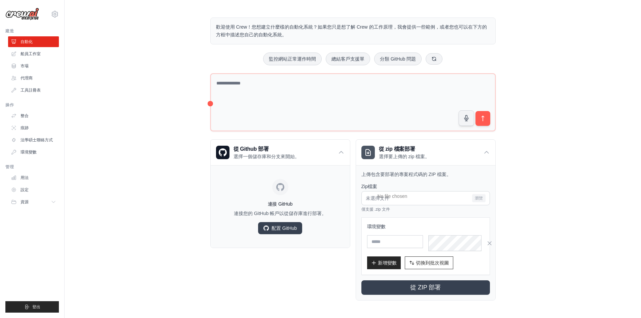
click at [558, 63] on div "歡迎使用 Crew！您想建立什麼樣的自動化系統？如果您只是想了解 Crew 的工作原理，我會提供一些範例，或者您也可以在下方的方框中描述您自己的自動化系統。 …" at bounding box center [353, 159] width 577 height 305
drag, startPoint x: 337, startPoint y: 31, endPoint x: 483, endPoint y: 38, distance: 146.9
click at [483, 38] on p "歡迎使用 Crew！您想建立什麼樣的自動化系統？如果您只是想了解 Crew 的工作原理，我會提供一些範例，或者您也可以在下方的方框中描述您自己的自動化系統。" at bounding box center [353, 30] width 274 height 15
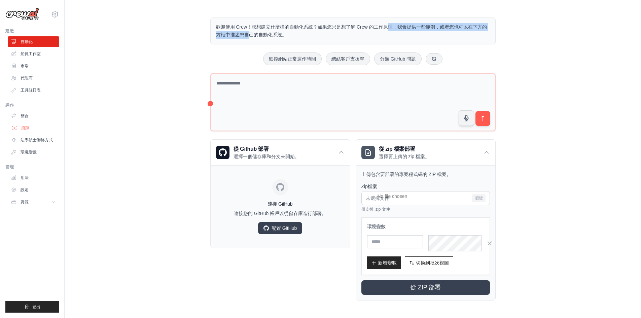
click at [37, 133] on link "痕跡" at bounding box center [34, 128] width 51 height 11
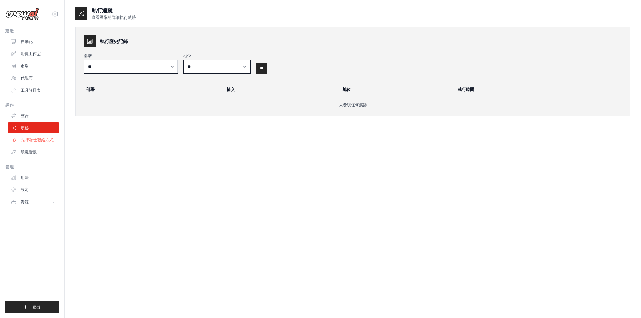
click at [54, 142] on font "法學碩士聯絡方式" at bounding box center [37, 140] width 32 height 5
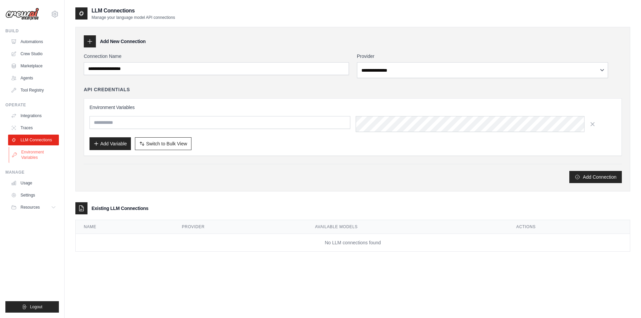
click at [42, 163] on link "Environment Variables" at bounding box center [34, 155] width 51 height 16
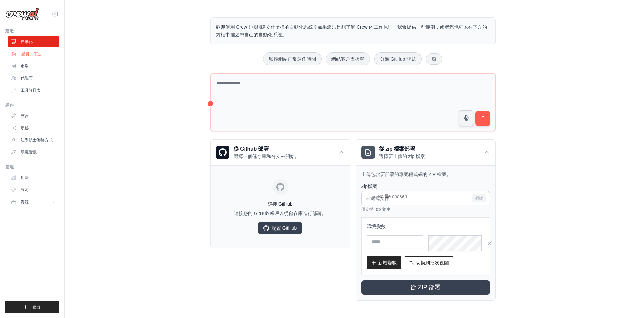
click at [38, 56] on font "船員工作室" at bounding box center [31, 53] width 20 height 5
click at [39, 71] on link "市場" at bounding box center [34, 66] width 51 height 11
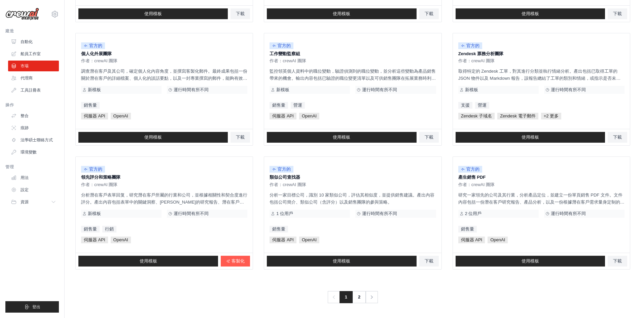
scroll to position [460, 0]
click at [350, 258] on font "使用模板" at bounding box center [342, 260] width 18 height 5
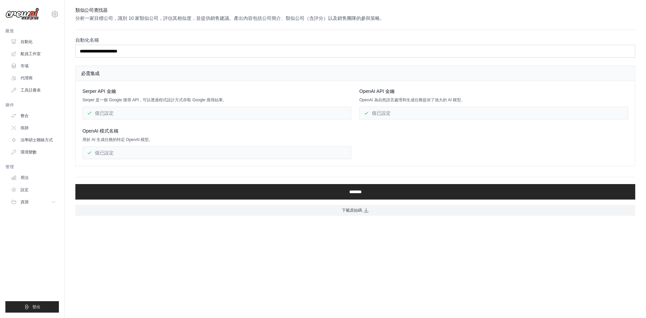
click at [172, 119] on div "值已設定" at bounding box center [216, 113] width 269 height 13
click at [188, 119] on div "值已設定" at bounding box center [216, 113] width 269 height 13
click at [419, 119] on div "值已設定" at bounding box center [493, 113] width 269 height 13
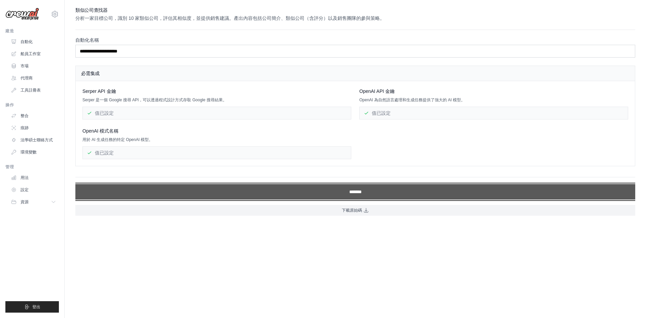
click at [364, 200] on input "*******" at bounding box center [355, 191] width 560 height 15
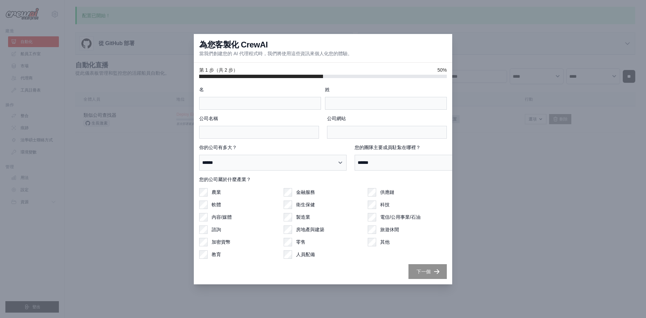
scroll to position [18, 0]
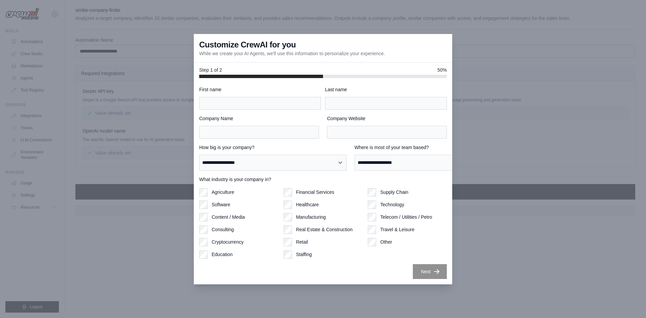
click at [508, 47] on div at bounding box center [323, 159] width 646 height 318
click at [452, 37] on div "Customize CrewAI for you While we create your AI Agents, we'll use this informa…" at bounding box center [323, 48] width 258 height 29
drag, startPoint x: 440, startPoint y: 40, endPoint x: 509, endPoint y: 148, distance: 127.9
click at [509, 148] on div "**********" at bounding box center [323, 159] width 646 height 318
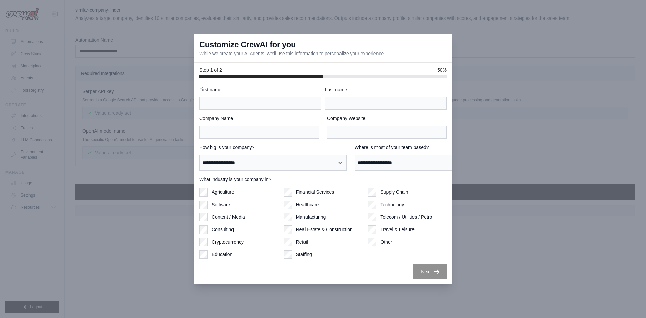
click at [561, 112] on div at bounding box center [323, 159] width 646 height 318
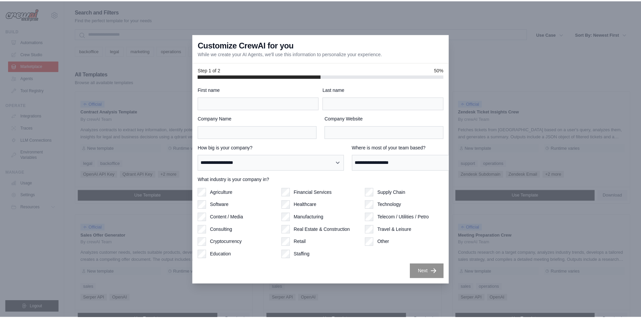
scroll to position [460, 0]
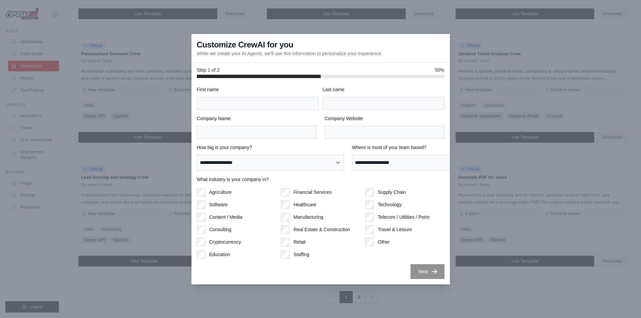
scroll to position [18, 0]
click at [55, 97] on div at bounding box center [320, 159] width 641 height 318
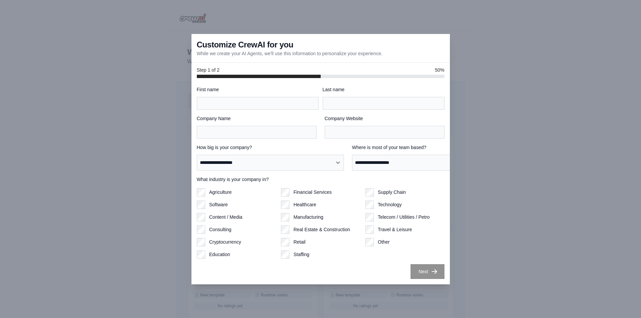
scroll to position [18, 0]
click at [382, 193] on div "Supply Chain" at bounding box center [405, 192] width 79 height 8
click at [282, 97] on input "First name" at bounding box center [258, 103] width 122 height 13
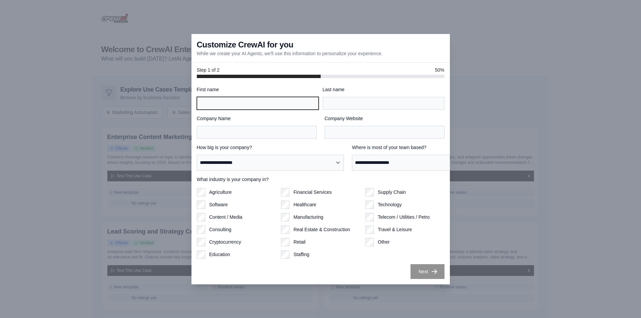
click at [256, 108] on input "First name" at bounding box center [258, 103] width 122 height 13
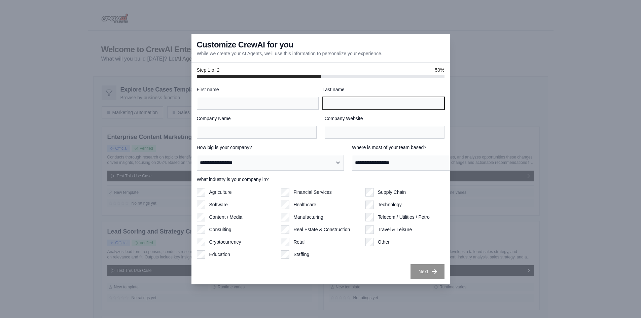
click at [340, 110] on input "Last name" at bounding box center [384, 103] width 122 height 13
click at [530, 17] on div at bounding box center [320, 159] width 641 height 318
click at [450, 34] on div "Customize CrewAI for you While we create your AI Agents, we'll use this informa…" at bounding box center [321, 48] width 258 height 29
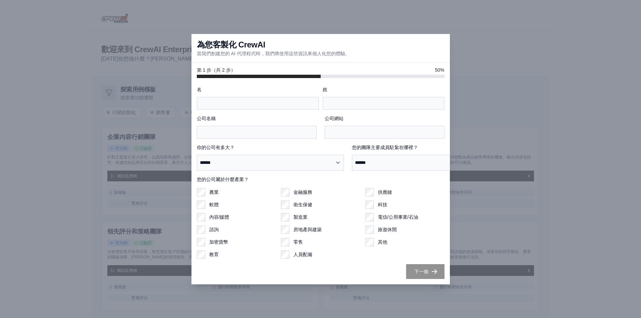
drag, startPoint x: 195, startPoint y: 46, endPoint x: 371, endPoint y: 51, distance: 175.4
click at [371, 51] on div "為您客製化 CrewAI 當我們創建您的 AI 代理程式時，我們將使用這些資訊來個人化您的體驗。" at bounding box center [321, 48] width 258 height 29
click at [355, 165] on select "****** ********* ** ** **** ** ****** ****" at bounding box center [425, 163] width 147 height 16
click at [352, 155] on select "****** ********* ** ** **** ** ****** ****" at bounding box center [425, 163] width 147 height 16
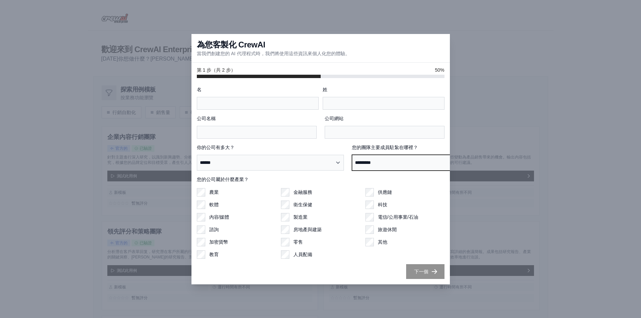
click at [353, 160] on select "****** ********* ** ** **** ** ****** ****" at bounding box center [425, 163] width 147 height 16
select select "**********"
click at [352, 155] on select "****** ********* ** ** **** ** ****** ****" at bounding box center [425, 163] width 147 height 16
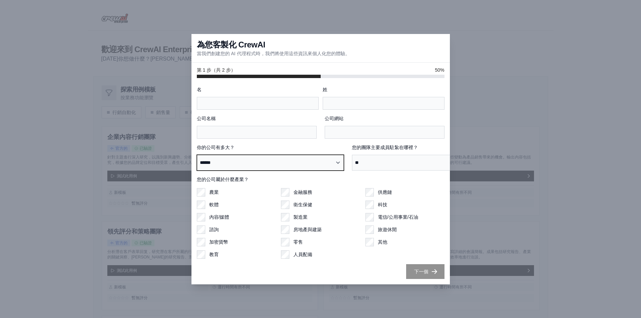
click at [283, 155] on select "**********" at bounding box center [270, 163] width 147 height 16
select select "**********"
click at [197, 155] on select "**********" at bounding box center [270, 163] width 147 height 16
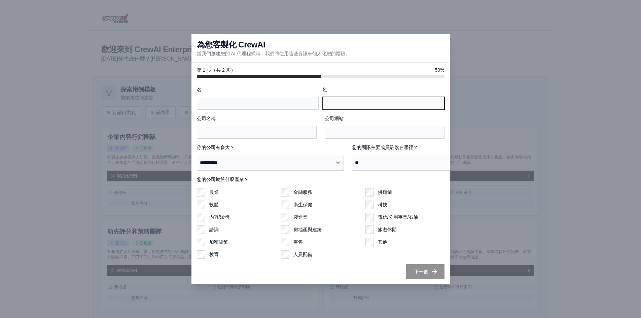
click at [361, 97] on input "姓" at bounding box center [384, 103] width 122 height 13
type input "**"
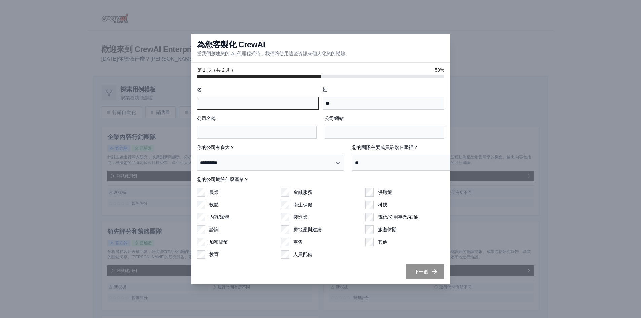
click at [269, 97] on input "名" at bounding box center [258, 103] width 122 height 13
type input "**"
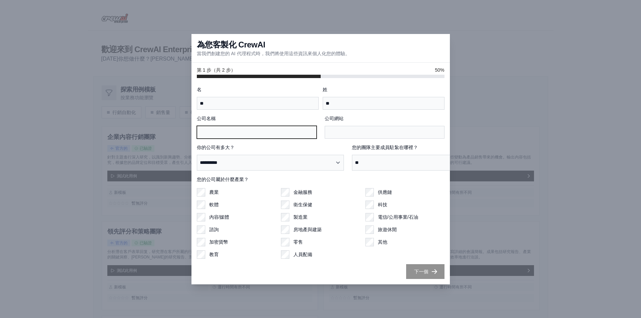
click at [259, 132] on input "公司名稱" at bounding box center [257, 132] width 120 height 13
type input "**"
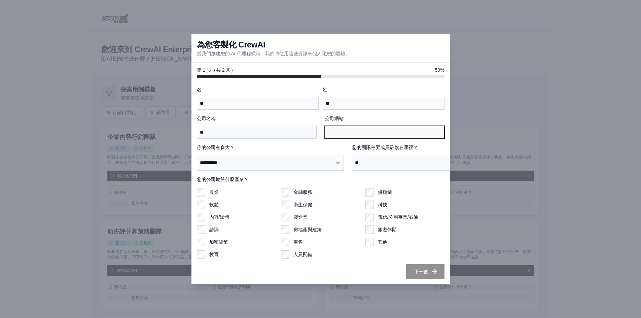
click at [354, 126] on input "公司網站" at bounding box center [385, 132] width 120 height 13
click at [378, 126] on input "**" at bounding box center [385, 132] width 120 height 13
type input "**"
click at [450, 38] on div "為您客製化 CrewAI 當我們創建您的 AI 代理程式時，我們將使用這些資訊來個人化您的體驗。" at bounding box center [321, 48] width 258 height 29
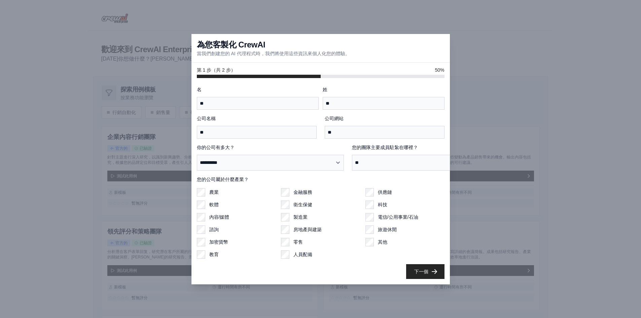
click at [487, 41] on div at bounding box center [320, 159] width 641 height 318
click at [428, 274] on font "下一個" at bounding box center [421, 271] width 14 height 5
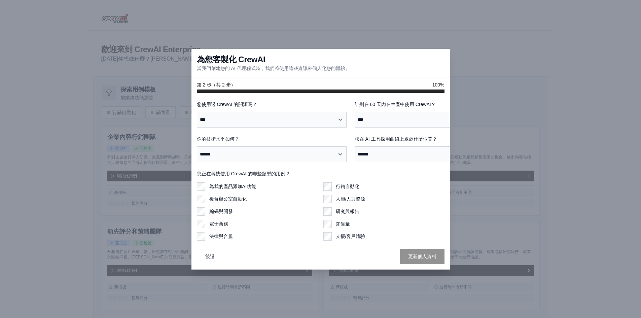
scroll to position [0, 0]
click at [290, 118] on select "*** * **** ****** *****" at bounding box center [272, 120] width 150 height 16
select select "**"
click at [197, 112] on select "*** * **** ****** *****" at bounding box center [272, 120] width 150 height 16
click at [364, 113] on select "*** ** *" at bounding box center [430, 120] width 150 height 16
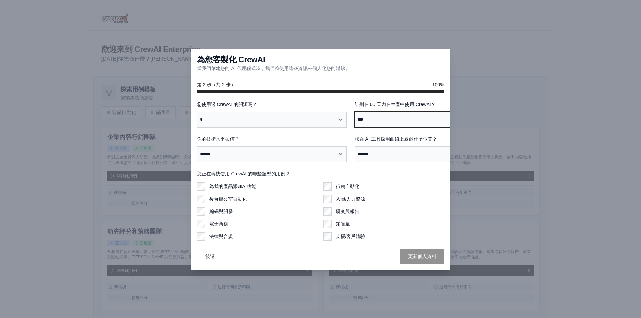
select select "*****"
click at [355, 112] on select "*** ** *" at bounding box center [430, 120] width 150 height 16
click at [400, 153] on select "**********" at bounding box center [430, 154] width 150 height 16
click at [355, 148] on select "**********" at bounding box center [430, 154] width 150 height 16
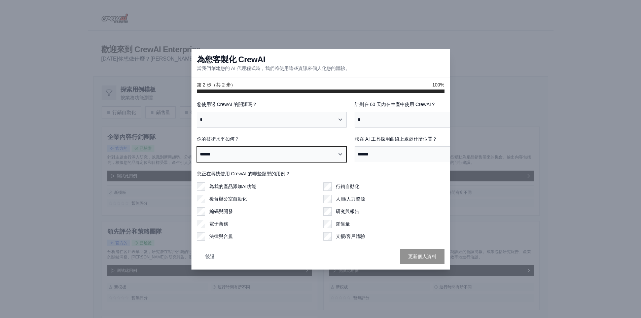
click at [255, 157] on select "****** ***** ***** *****" at bounding box center [272, 154] width 150 height 16
select select "**********"
click at [197, 148] on select "****** ***** ***** *****" at bounding box center [272, 154] width 150 height 16
drag, startPoint x: 165, startPoint y: 194, endPoint x: 168, endPoint y: 201, distance: 7.7
click at [192, 194] on div "**********" at bounding box center [321, 181] width 258 height 177
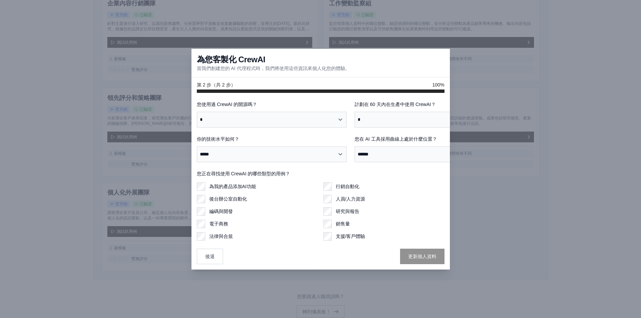
scroll to position [135, 0]
click at [197, 264] on button "後退" at bounding box center [210, 256] width 26 height 15
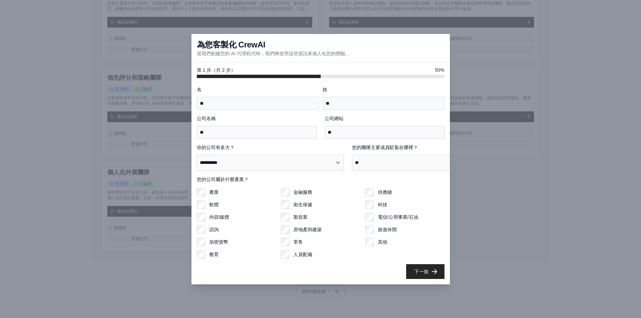
scroll to position [268, 0]
click at [493, 37] on div at bounding box center [320, 159] width 641 height 318
click at [535, 297] on div at bounding box center [320, 159] width 641 height 318
click at [513, 108] on div at bounding box center [320, 159] width 641 height 318
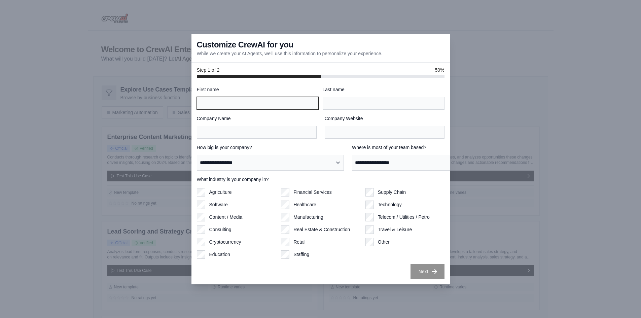
click at [234, 104] on input "First name" at bounding box center [258, 103] width 122 height 13
type input "*"
type input "****"
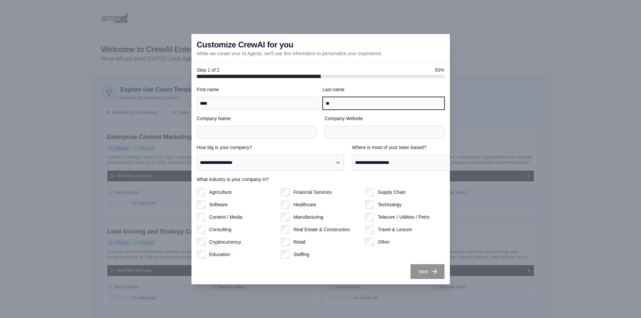
type input "**"
type input "****"
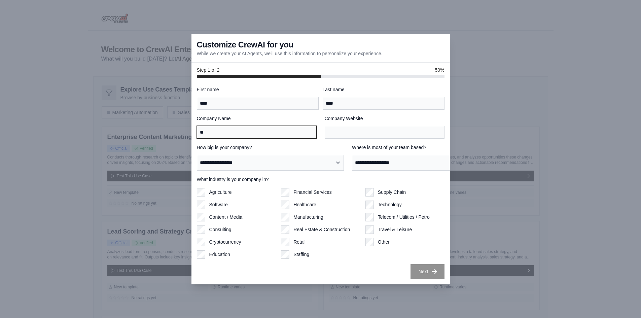
type input "**"
type input "***"
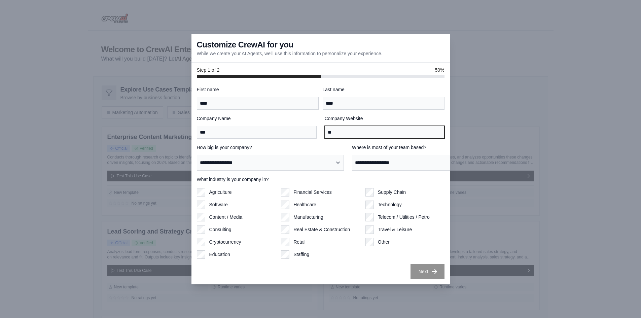
type input "**"
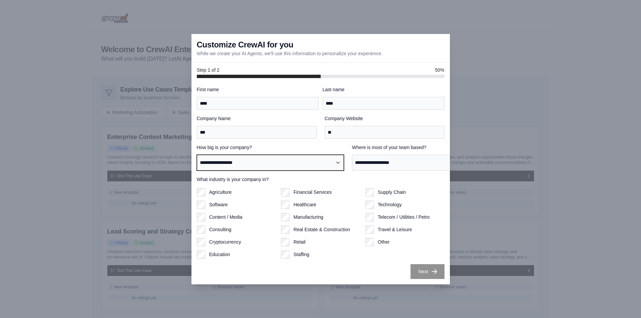
click at [254, 171] on select "**********" at bounding box center [270, 163] width 147 height 16
select select "**********"
click at [197, 171] on select "**********" at bounding box center [270, 163] width 147 height 16
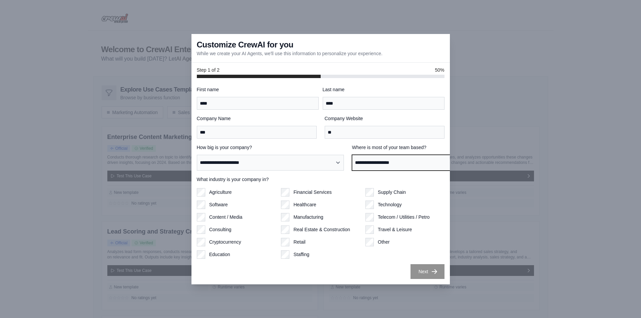
click at [352, 171] on select "**********" at bounding box center [425, 163] width 147 height 16
select select "**********"
click at [352, 171] on select "**********" at bounding box center [425, 163] width 147 height 16
click at [445, 279] on button "Next" at bounding box center [428, 271] width 34 height 15
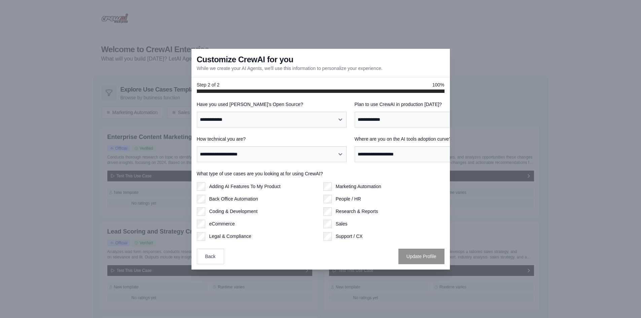
scroll to position [0, 0]
click at [272, 119] on select "**********" at bounding box center [272, 120] width 150 height 16
select select "**"
click at [197, 112] on select "**********" at bounding box center [272, 120] width 150 height 16
click at [355, 122] on select "**********" at bounding box center [430, 120] width 150 height 16
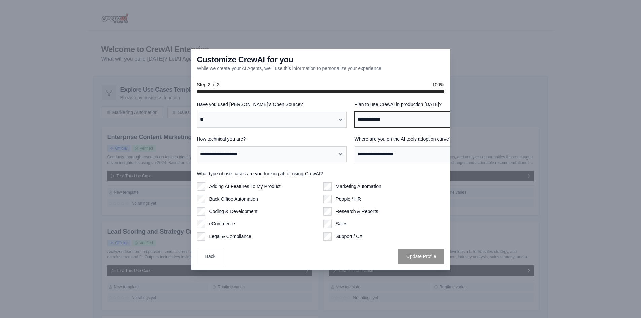
select select "****"
click at [355, 112] on select "**********" at bounding box center [430, 120] width 150 height 16
drag, startPoint x: 357, startPoint y: 155, endPoint x: 359, endPoint y: 164, distance: 9.0
click at [357, 156] on select "**********" at bounding box center [430, 154] width 150 height 16
select select "**********"
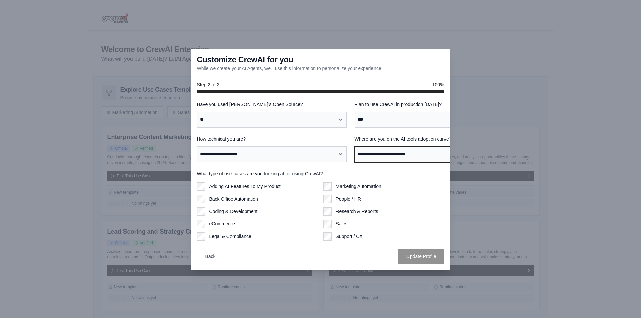
click at [355, 148] on select "**********" at bounding box center [430, 154] width 150 height 16
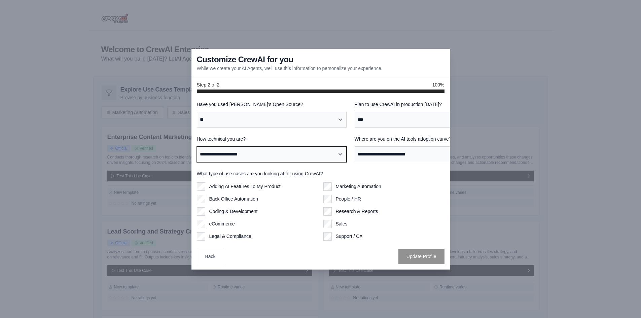
click at [244, 158] on select "**********" at bounding box center [272, 154] width 150 height 16
select select "**********"
click at [197, 148] on select "**********" at bounding box center [272, 154] width 150 height 16
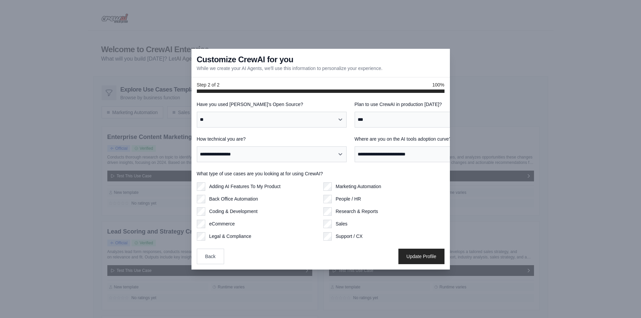
click at [197, 212] on div "Adding AI Features To My Product Back Office Automation Coding & Development eC…" at bounding box center [257, 211] width 121 height 58
click at [445, 264] on button "Update Profile" at bounding box center [422, 256] width 46 height 15
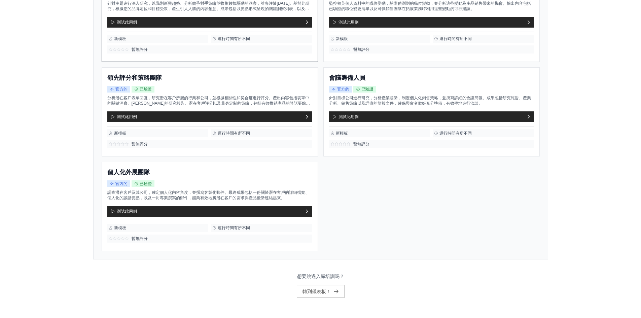
scroll to position [268, 0]
click at [324, 289] on font "轉到儀表板！" at bounding box center [317, 291] width 28 height 5
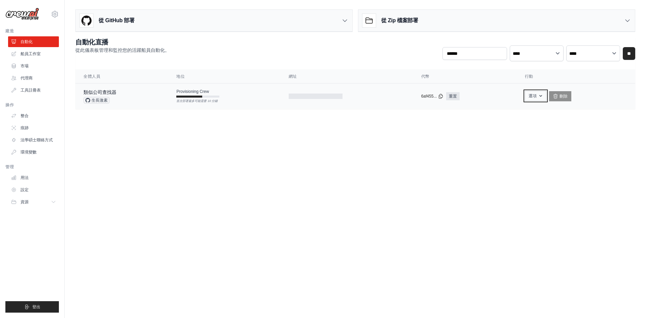
click at [536, 98] on font "選項" at bounding box center [533, 96] width 8 height 5
click at [344, 32] on div "從 GitHub 部署" at bounding box center [214, 21] width 277 height 22
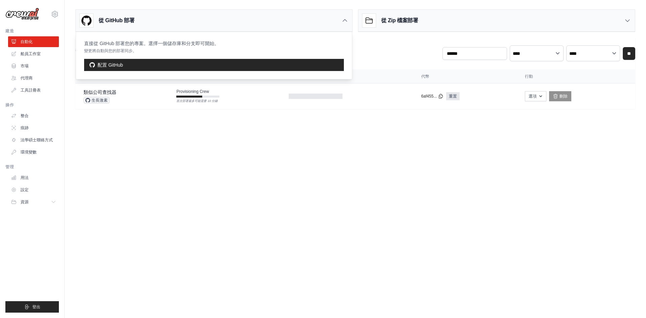
click at [344, 32] on div "從 GitHub 部署" at bounding box center [214, 21] width 277 height 22
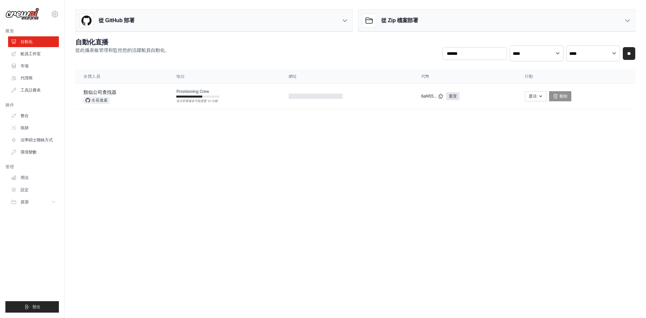
click at [598, 30] on div "從 Zip 檔案部署" at bounding box center [496, 21] width 277 height 22
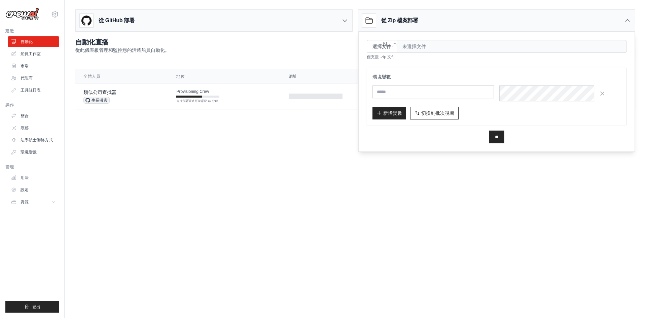
click at [598, 30] on div "從 Zip 檔案部署" at bounding box center [496, 21] width 277 height 22
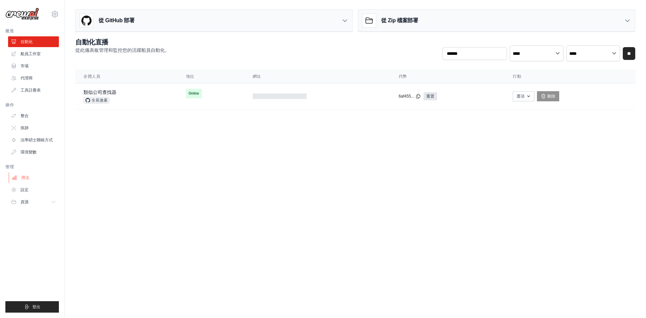
click at [40, 183] on link "用法" at bounding box center [34, 177] width 51 height 11
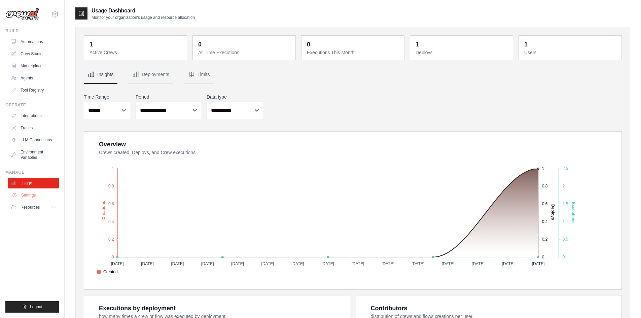
click at [38, 201] on link "Settings" at bounding box center [34, 195] width 51 height 11
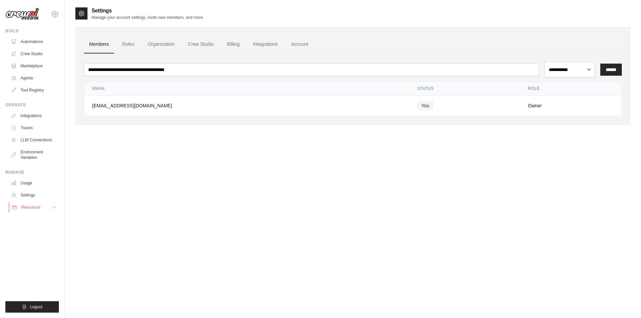
click at [36, 210] on span "Resources" at bounding box center [30, 207] width 19 height 5
click at [40, 47] on link "Automations" at bounding box center [34, 41] width 51 height 11
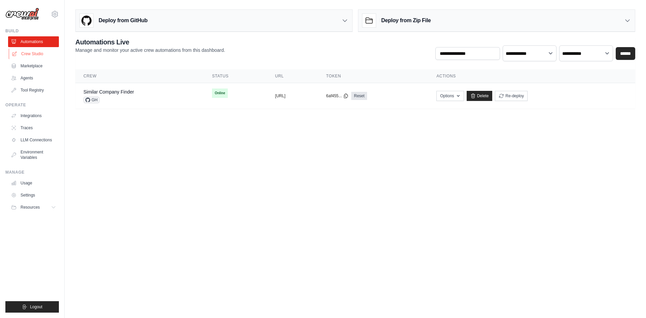
click at [44, 59] on link "Crew Studio" at bounding box center [34, 53] width 51 height 11
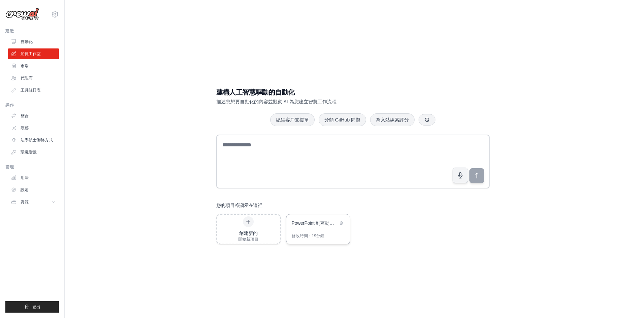
click at [343, 233] on div "PowerPoint 到互動式 Web 投影片" at bounding box center [318, 223] width 64 height 19
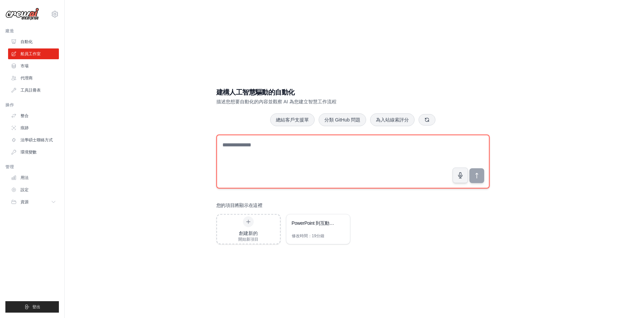
click at [272, 151] on textarea at bounding box center [352, 162] width 273 height 54
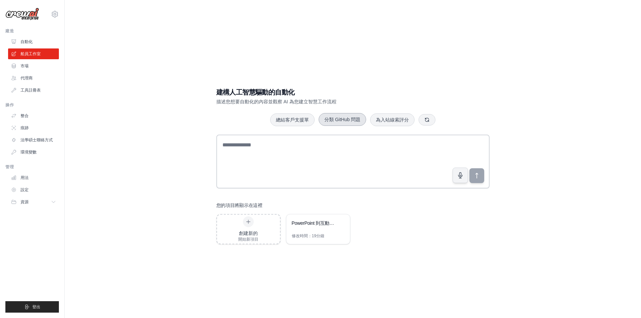
click at [351, 117] on font "分類 GitHub 問題" at bounding box center [342, 119] width 36 height 5
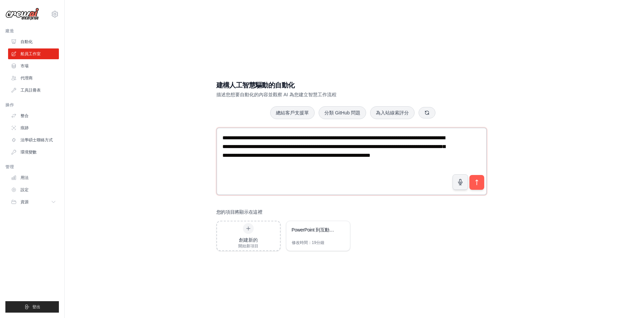
drag, startPoint x: 398, startPoint y: 191, endPoint x: 209, endPoint y: 131, distance: 198.0
click at [209, 131] on div "**********" at bounding box center [352, 166] width 555 height 318
click at [475, 179] on button "submit" at bounding box center [476, 182] width 15 height 15
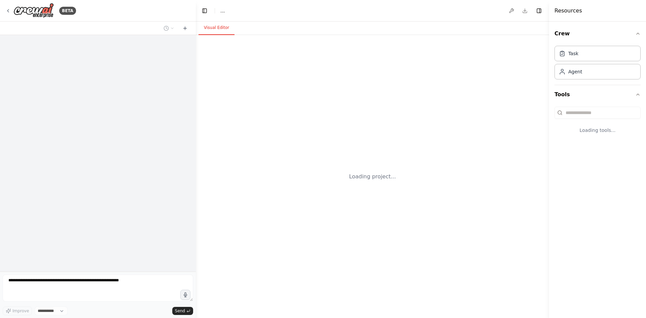
select select "****"
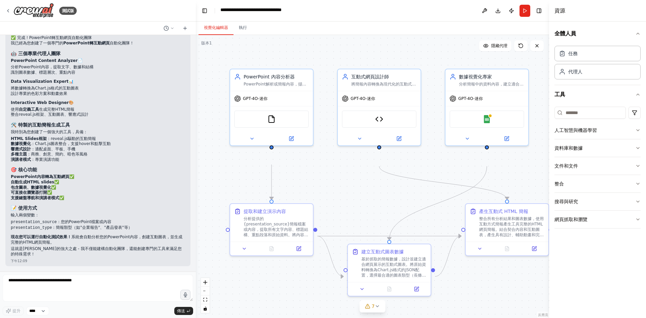
scroll to position [10884, 0]
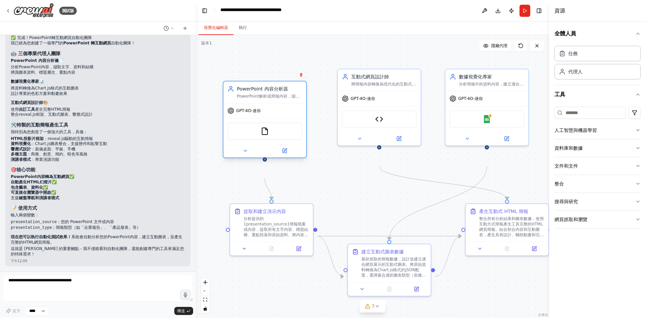
drag, startPoint x: 291, startPoint y: 108, endPoint x: 282, endPoint y: 118, distance: 13.6
click at [282, 118] on div "GPT-4O-迷你" at bounding box center [264, 110] width 83 height 15
click at [13, 15] on div "測試版" at bounding box center [40, 10] width 71 height 15
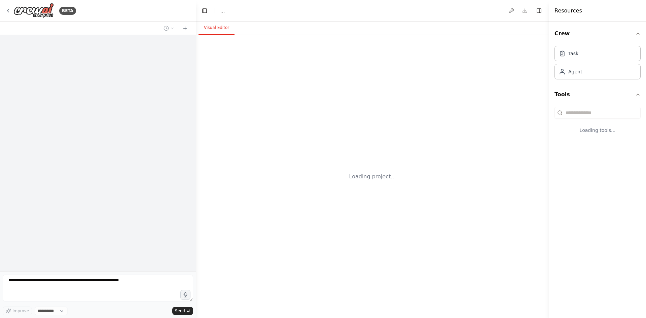
select select "****"
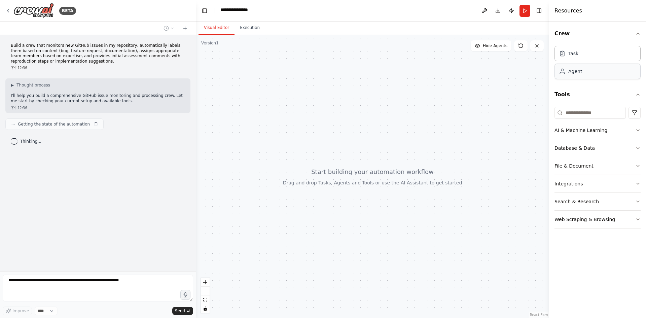
click at [591, 79] on div "Agent" at bounding box center [598, 71] width 86 height 15
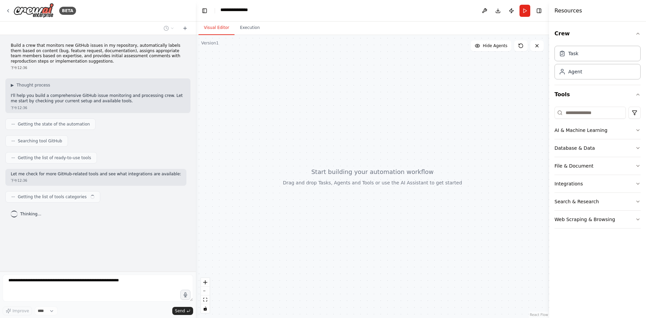
scroll to position [30, 0]
drag, startPoint x: 56, startPoint y: 124, endPoint x: 184, endPoint y: 136, distance: 128.2
click at [184, 136] on div "Build a crew that monitors new GitHub issues in my repository, automatically la…" at bounding box center [98, 153] width 196 height 237
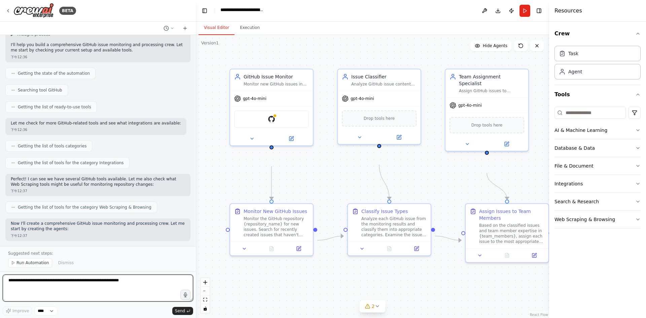
scroll to position [849, 0]
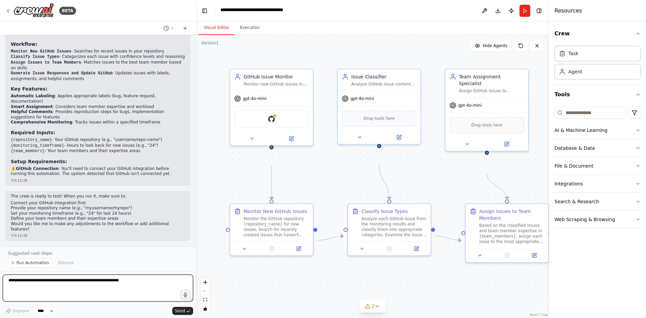
click at [101, 282] on textarea at bounding box center [98, 288] width 191 height 27
type textarea "******"
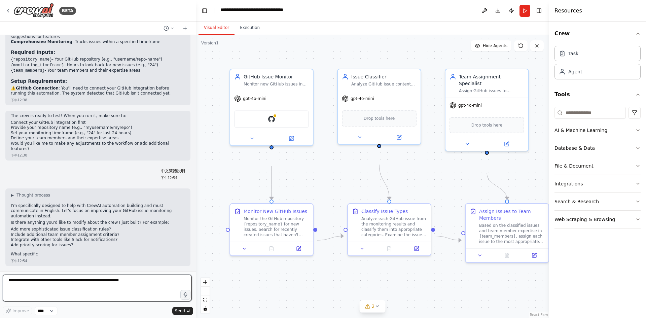
scroll to position [954, 0]
type textarea "**********"
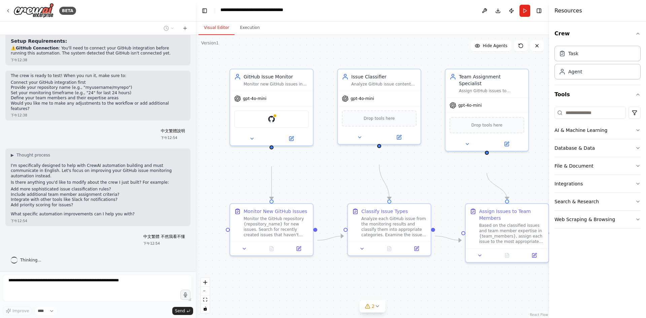
scroll to position [834, 0]
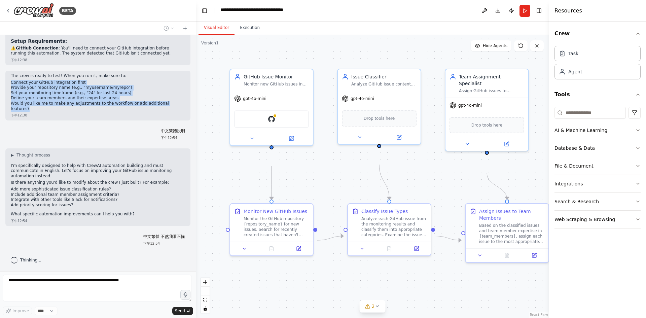
drag, startPoint x: 11, startPoint y: 197, endPoint x: 136, endPoint y: 233, distance: 129.4
click at [136, 120] on div "The crew is ready to test! When you run it, make sure to: Connect your GitHub i…" at bounding box center [97, 96] width 185 height 50
copy div "Connect your GitHub integration first Provide your repository name (e.g., "myus…"
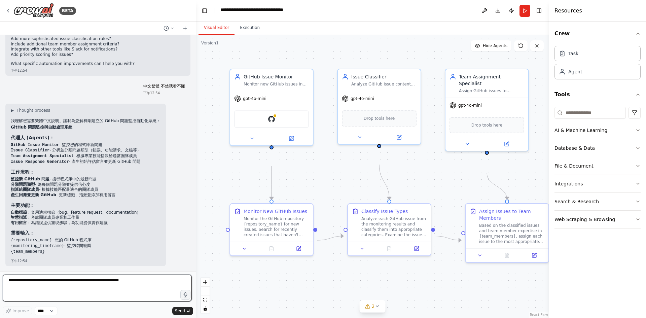
scroll to position [1204, 0]
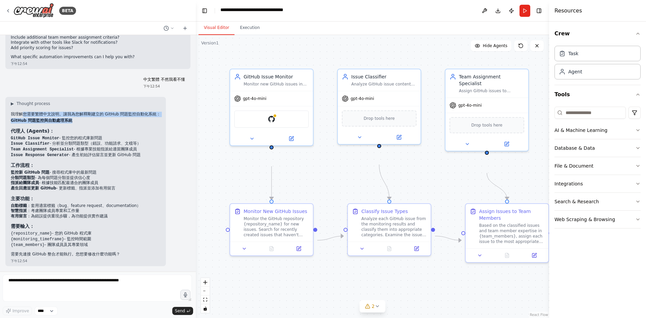
drag, startPoint x: 26, startPoint y: 63, endPoint x: 141, endPoint y: 76, distance: 115.8
click at [141, 101] on div "▶ Thought process 我理解您需要繁體中文說明。讓我為您解釋剛建立的 GitHub 問題監控自動化系統： GitHub 問題監控與自動處理系統 …" at bounding box center [86, 179] width 150 height 156
drag, startPoint x: 72, startPoint y: 101, endPoint x: 171, endPoint y: 148, distance: 109.8
click at [161, 148] on div "▶ Thought process 我理解您需要繁體中文說明。讓我為您解釋剛建立的 GitHub 問題監控自動化系統： GitHub 問題監控與自動處理系統 …" at bounding box center [86, 179] width 150 height 156
